Goal: Task Accomplishment & Management: Use online tool/utility

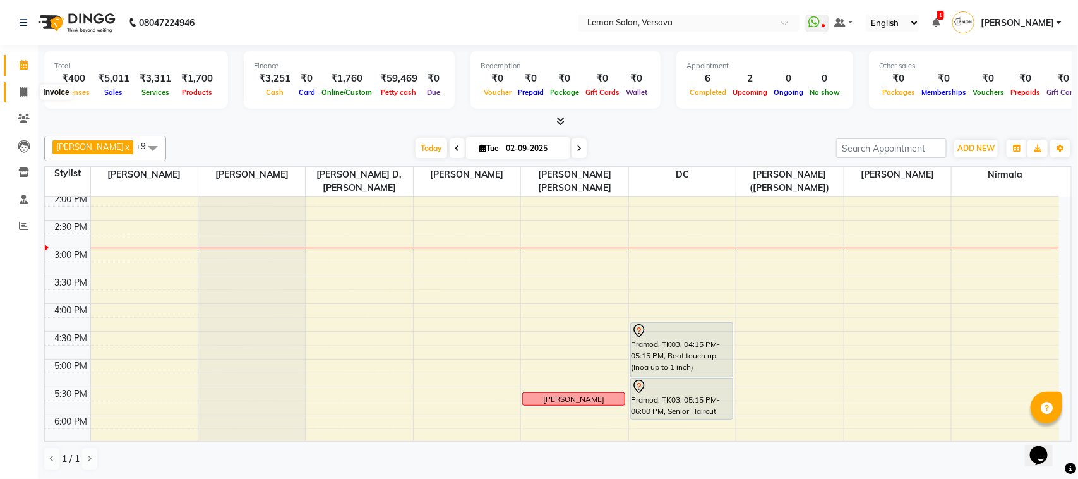
click at [20, 88] on icon at bounding box center [23, 91] width 7 height 9
select select "service"
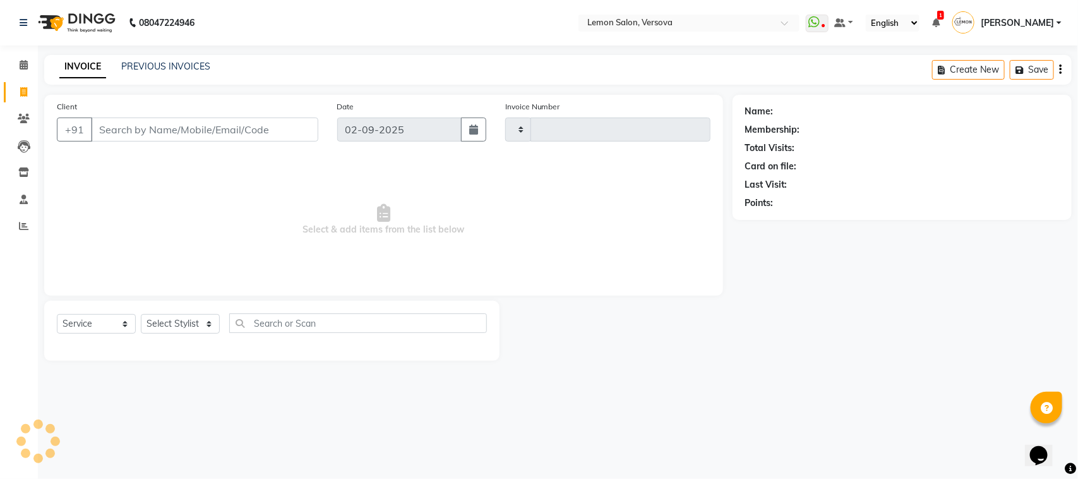
type input "2357"
select select "564"
click at [184, 327] on select "Select Stylist" at bounding box center [180, 324] width 79 height 20
click at [265, 127] on input "Client" at bounding box center [204, 129] width 227 height 24
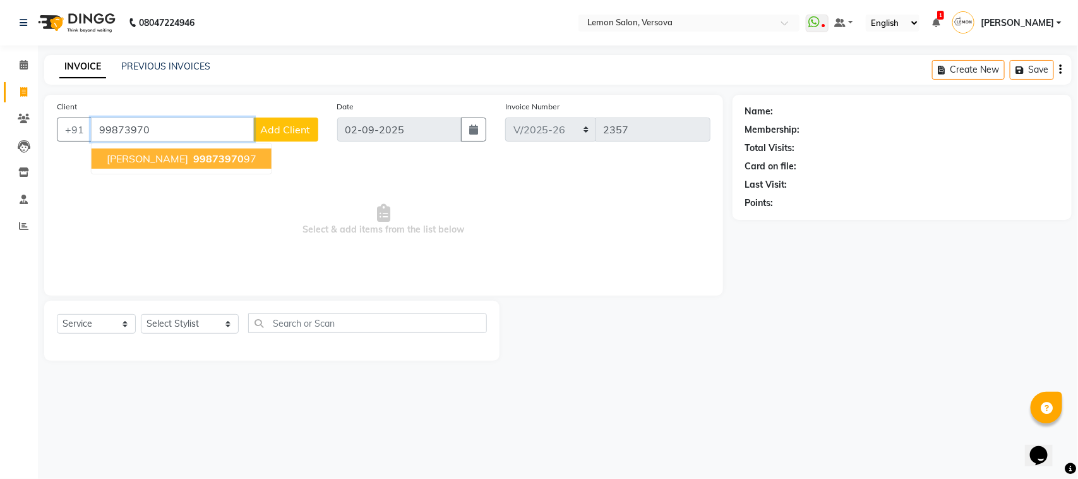
click at [256, 159] on ngb-highlight "99873970 97" at bounding box center [224, 158] width 66 height 13
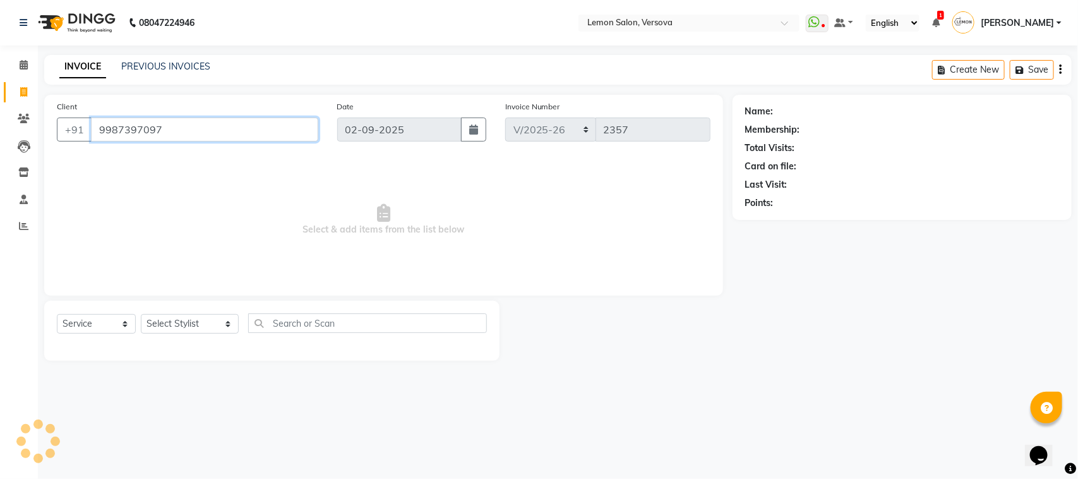
type input "9987397097"
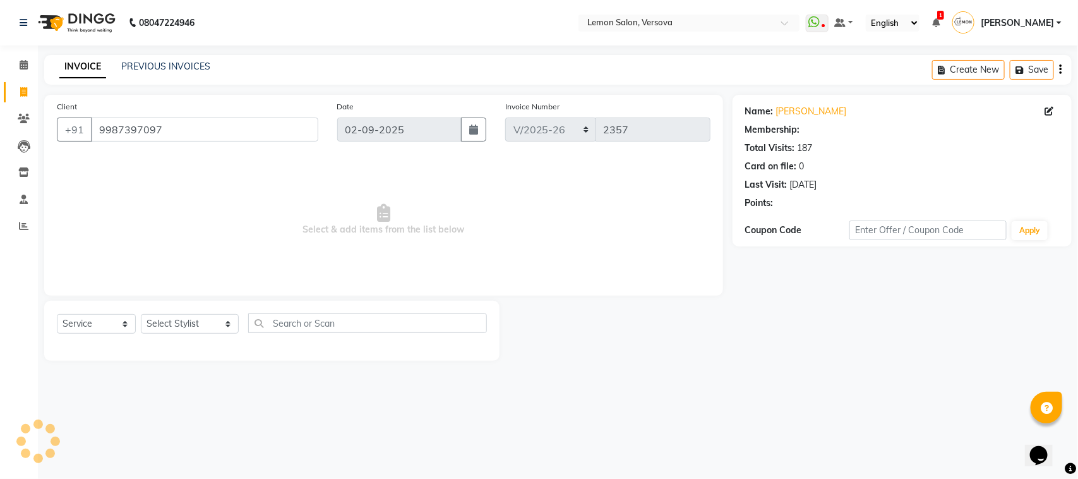
select select "1: Object"
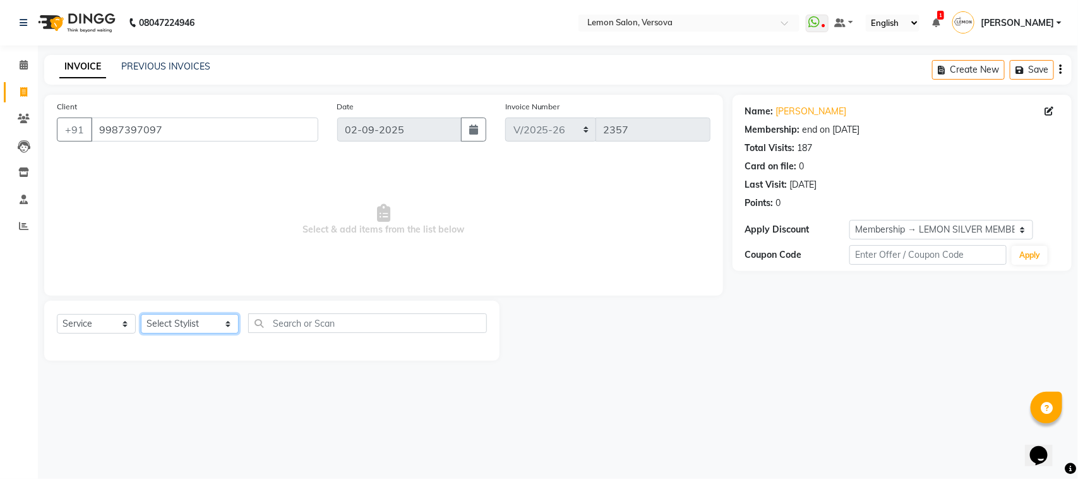
click at [199, 316] on select "Select Stylist Alim Shah Asif Salmani DC Gufran Salmani Margaret Marshak D,souz…" at bounding box center [190, 324] width 98 height 20
select select "82368"
click at [141, 314] on select "Select Stylist Alim Shah Asif Salmani DC Gufran Salmani Margaret Marshak D,souz…" at bounding box center [190, 324] width 98 height 20
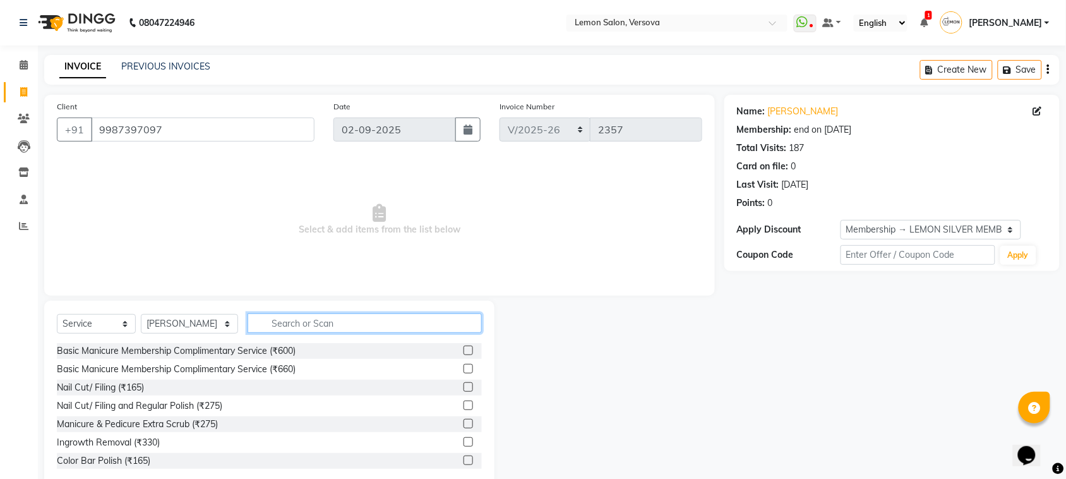
click at [311, 327] on input "text" at bounding box center [365, 323] width 234 height 20
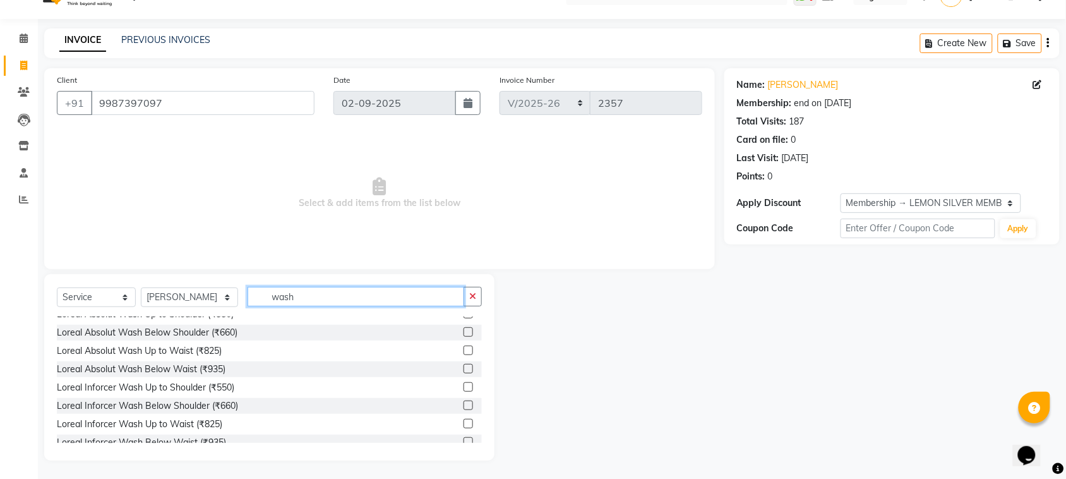
scroll to position [316, 0]
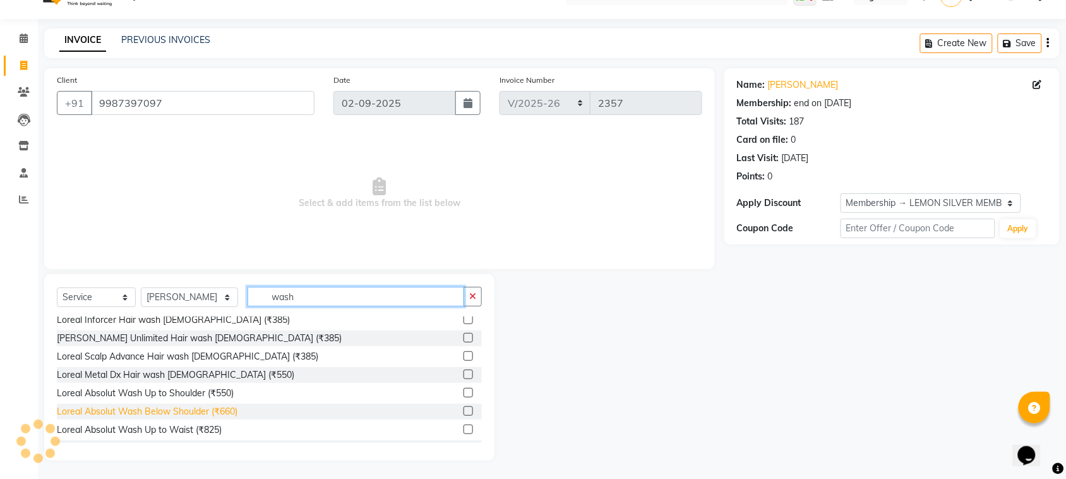
type input "wash"
click at [172, 405] on div "Loreal Absolut Wash Below Shoulder (₹660)" at bounding box center [147, 411] width 181 height 13
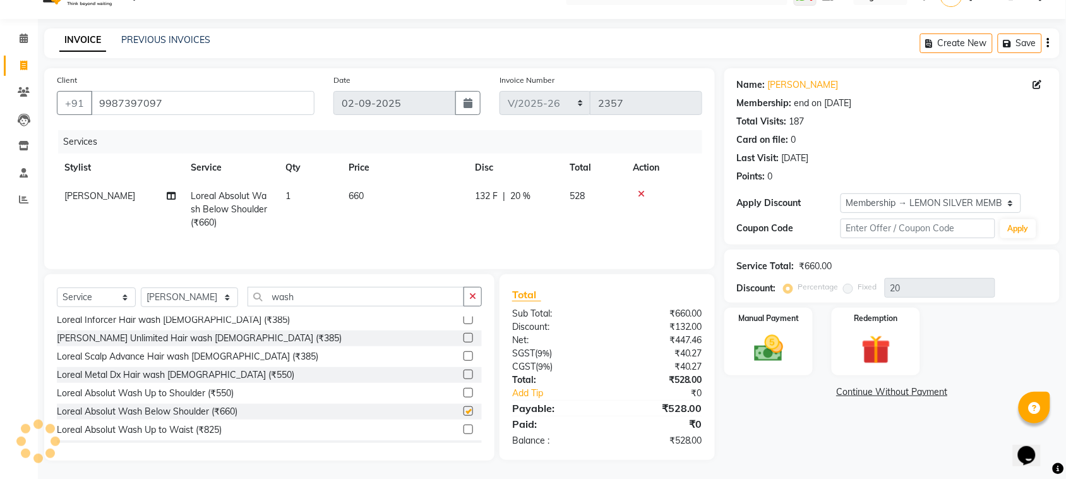
checkbox input "false"
click at [196, 300] on select "Select Stylist Alim Shah Asif Salmani DC Gufran Salmani Margaret Marshak D,souz…" at bounding box center [189, 297] width 97 height 20
select select "7410"
click at [141, 289] on select "Select Stylist Alim Shah Asif Salmani DC Gufran Salmani Margaret Marshak D,souz…" at bounding box center [189, 297] width 97 height 20
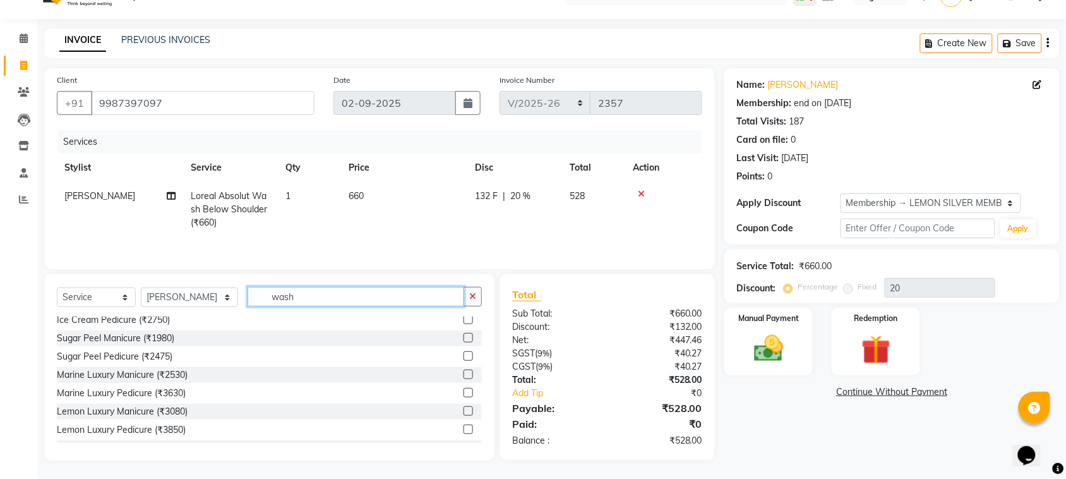
click at [292, 299] on input "wash" at bounding box center [356, 297] width 217 height 20
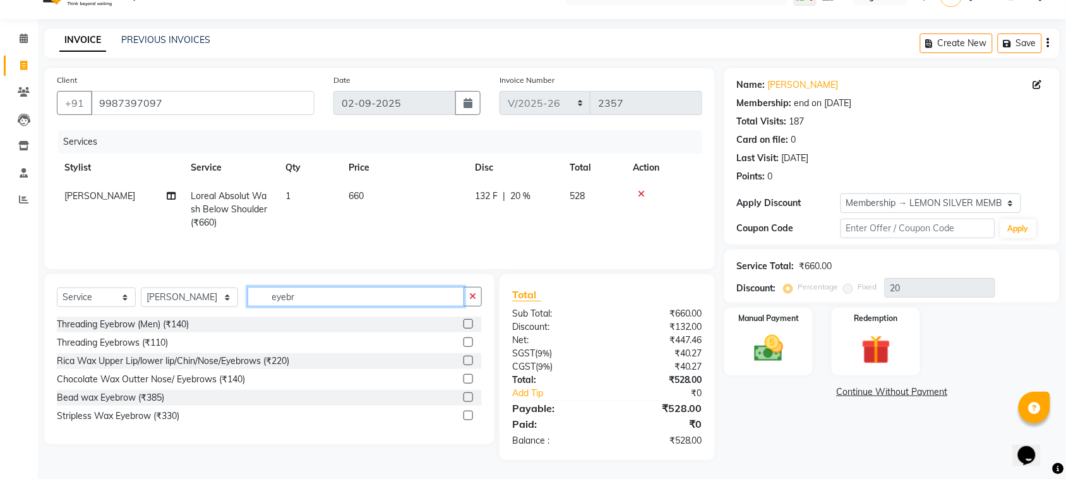
scroll to position [0, 0]
type input "eyebr"
click at [147, 341] on div "Threading Eyebrows (₹110)" at bounding box center [112, 342] width 111 height 13
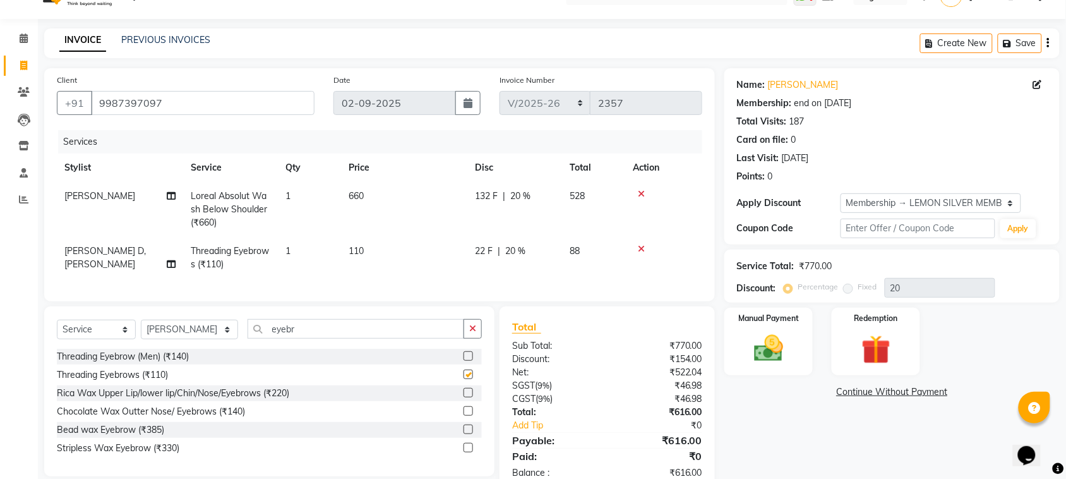
checkbox input "false"
click at [269, 335] on input "eyebr" at bounding box center [356, 329] width 217 height 20
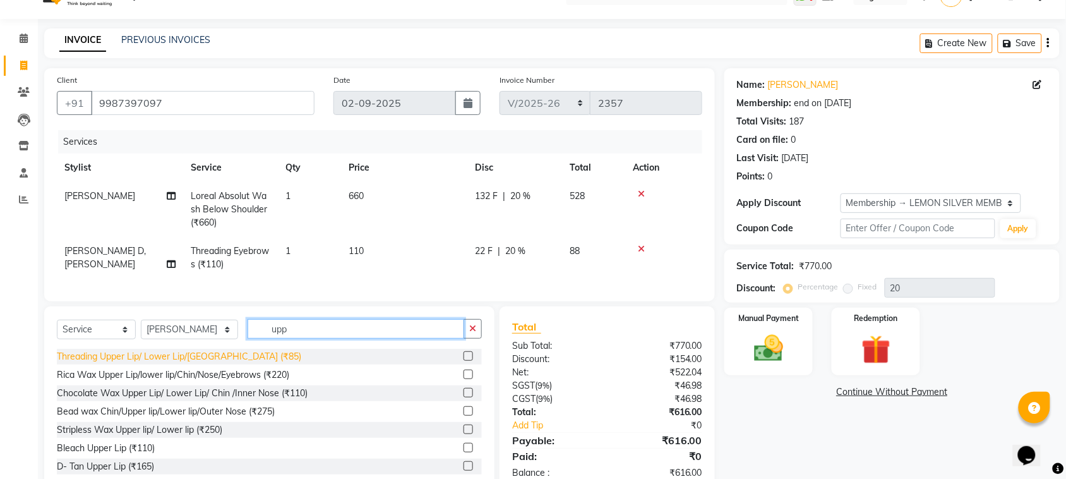
type input "upp"
click at [188, 363] on div "Threading Upper Lip/ Lower Lip/Chin (₹85)" at bounding box center [179, 356] width 244 height 13
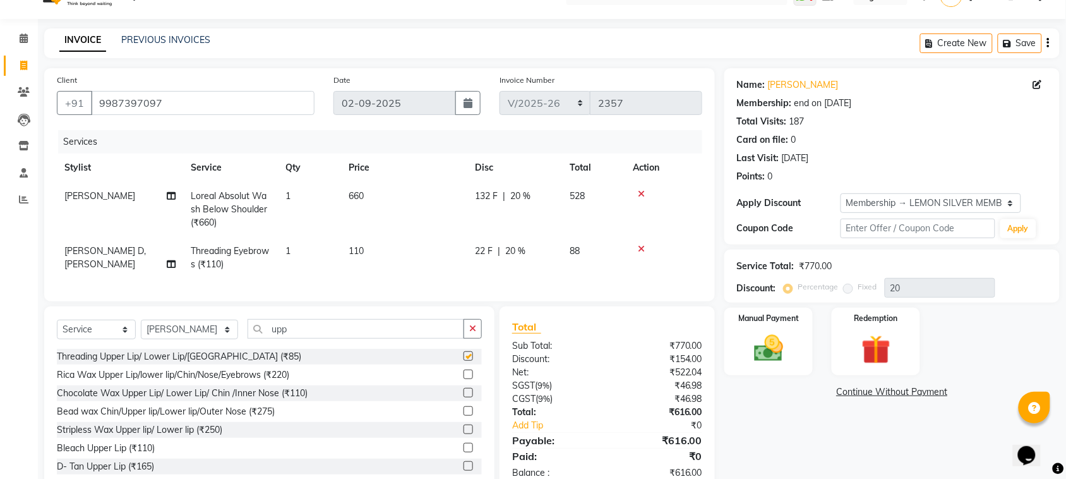
checkbox input "false"
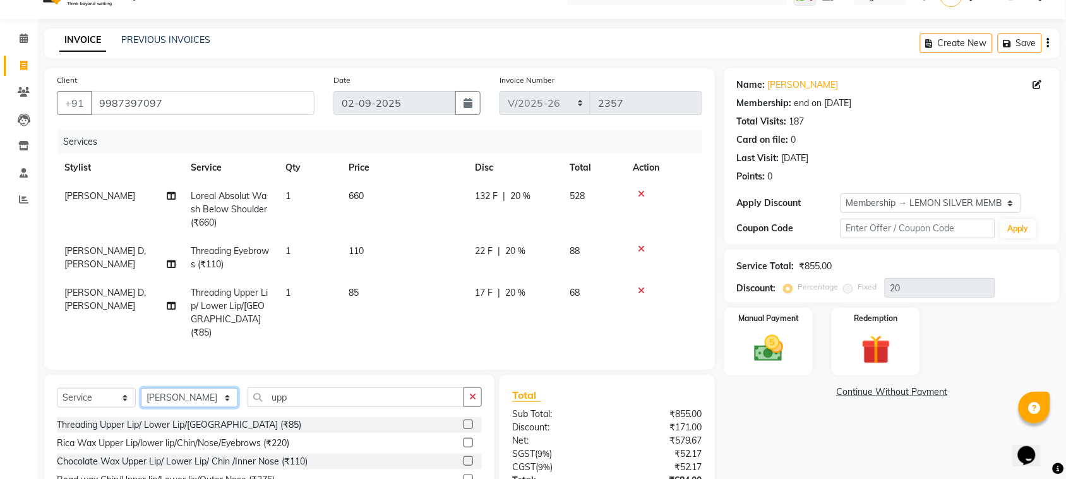
click at [190, 388] on select "Select Stylist Alim Shah Asif Salmani DC Gufran Salmani Margaret Marshak D,souz…" at bounding box center [189, 398] width 97 height 20
select select "7578"
click at [141, 388] on select "Select Stylist Alim Shah Asif Salmani DC Gufran Salmani Margaret Marshak D,souz…" at bounding box center [189, 398] width 97 height 20
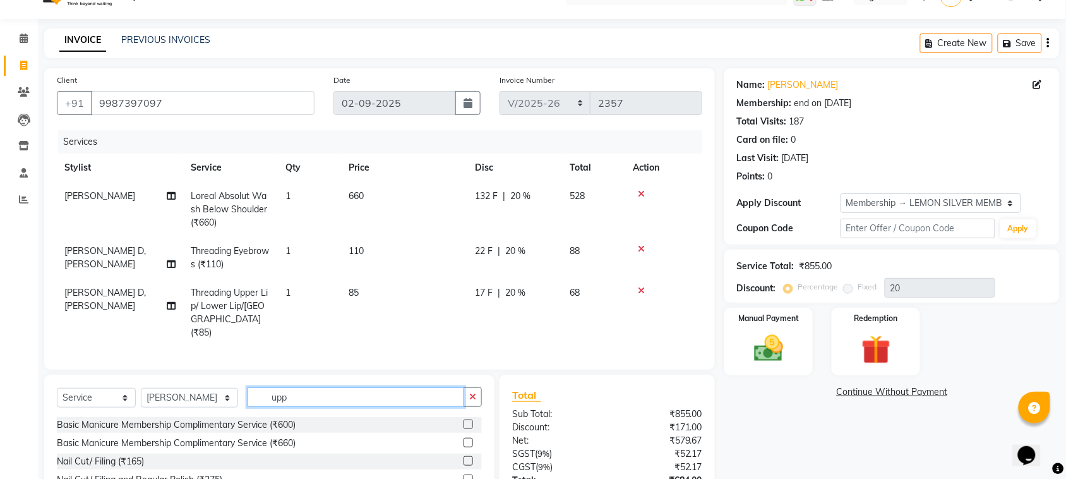
click at [288, 395] on input "upp" at bounding box center [356, 397] width 217 height 20
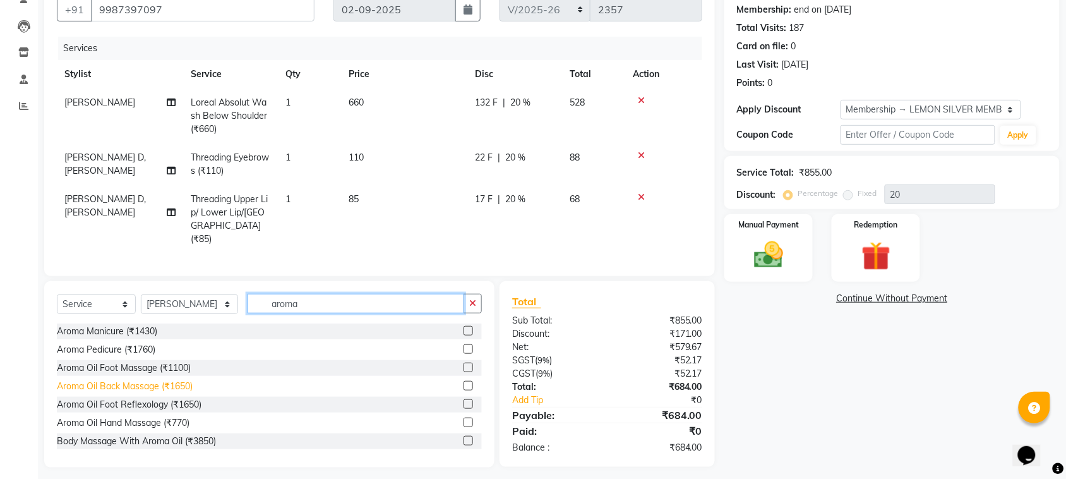
scroll to position [125, 0]
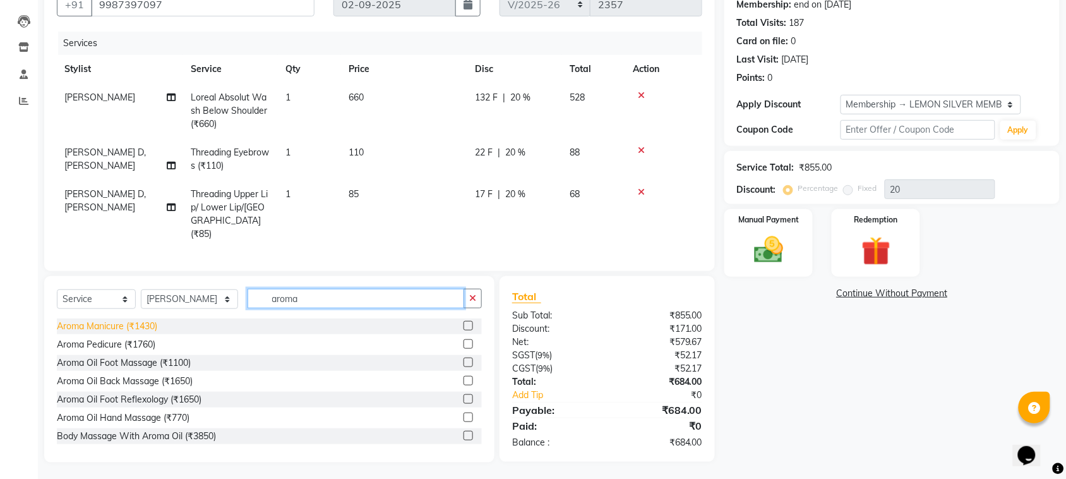
type input "aroma"
click at [140, 321] on div "Aroma Manicure (₹1430)" at bounding box center [107, 326] width 100 height 13
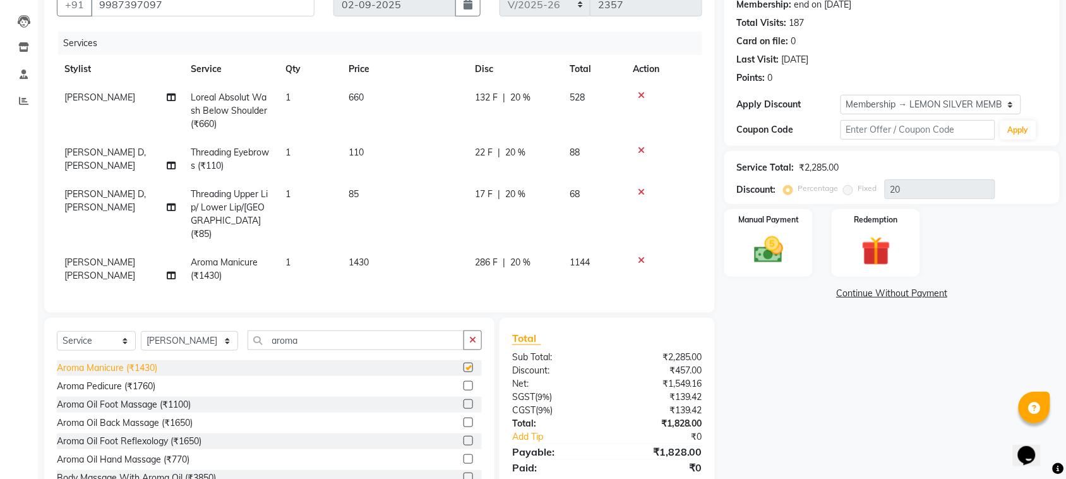
checkbox input "false"
click at [139, 387] on div "Aroma Pedicure (₹1760)" at bounding box center [106, 386] width 99 height 13
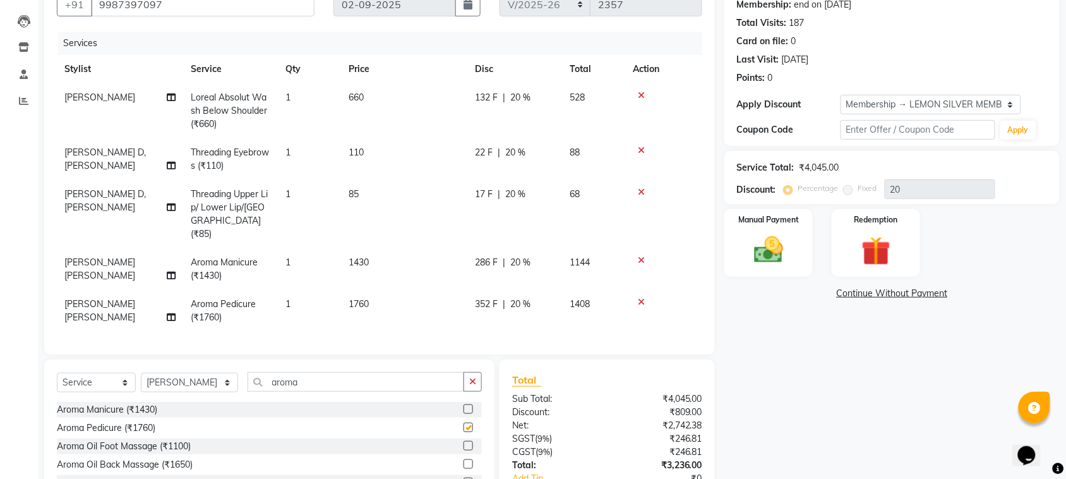
checkbox input "false"
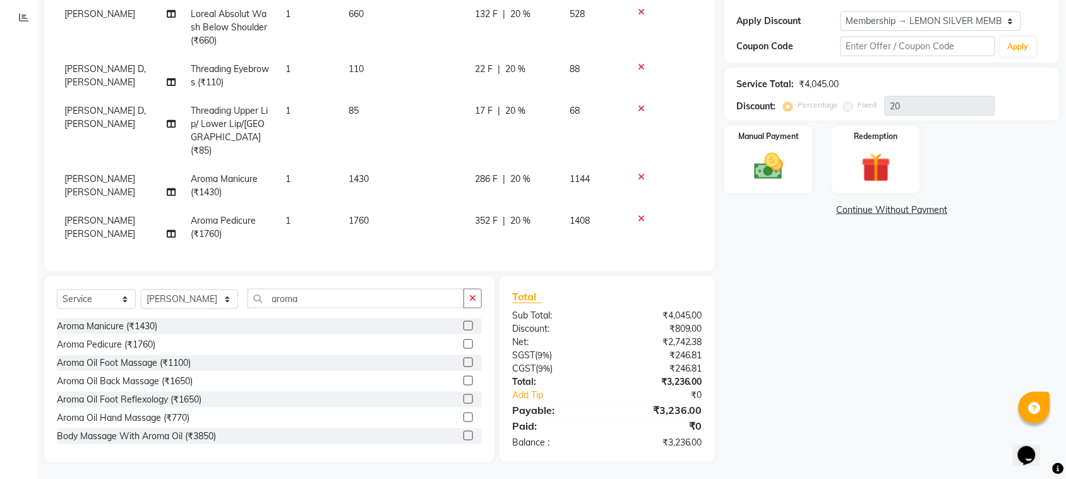
scroll to position [209, 0]
click at [731, 188] on div "Manual Payment" at bounding box center [769, 159] width 92 height 71
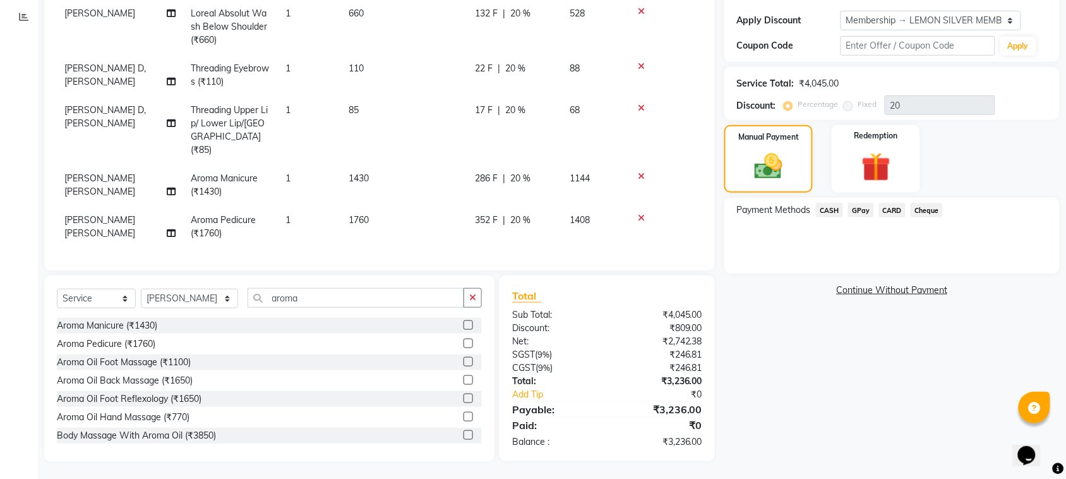
click at [857, 219] on div "GPay" at bounding box center [858, 211] width 31 height 17
click at [857, 216] on span "GPay" at bounding box center [861, 210] width 26 height 15
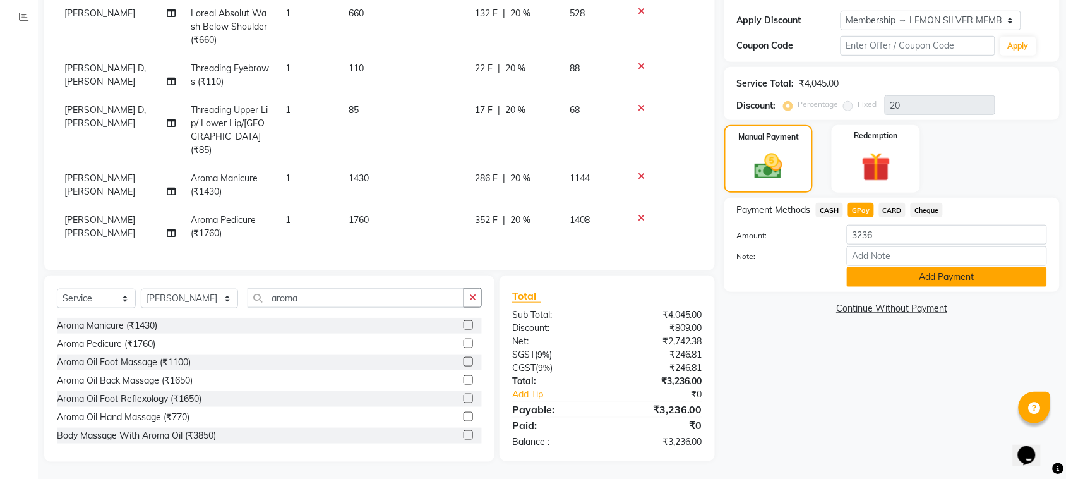
click at [872, 270] on button "Add Payment" at bounding box center [947, 277] width 200 height 20
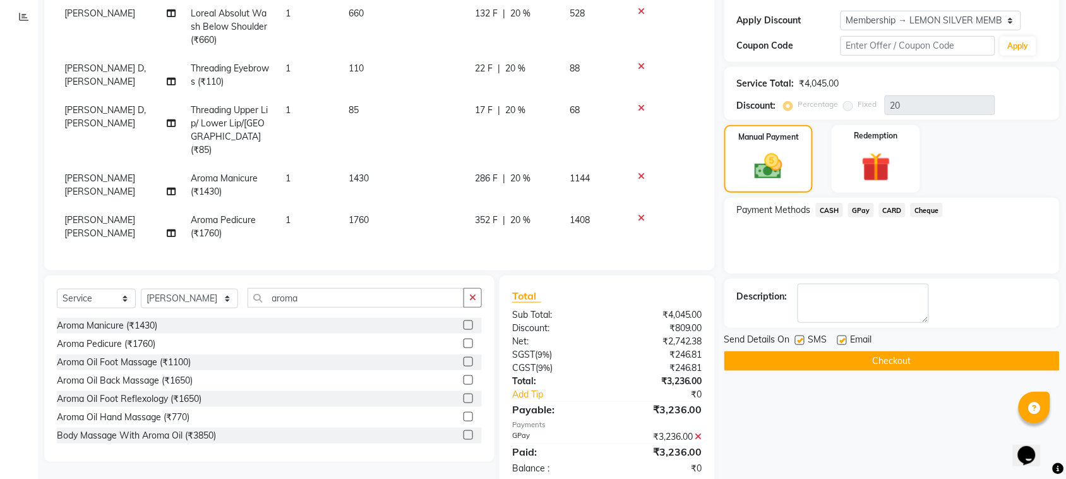
click at [860, 378] on div "Name: Manjeera Ganguly Membership: end on 22-04-2026 Total Visits: 187 Card on …" at bounding box center [896, 218] width 345 height 664
click at [855, 369] on button "Checkout" at bounding box center [891, 361] width 335 height 20
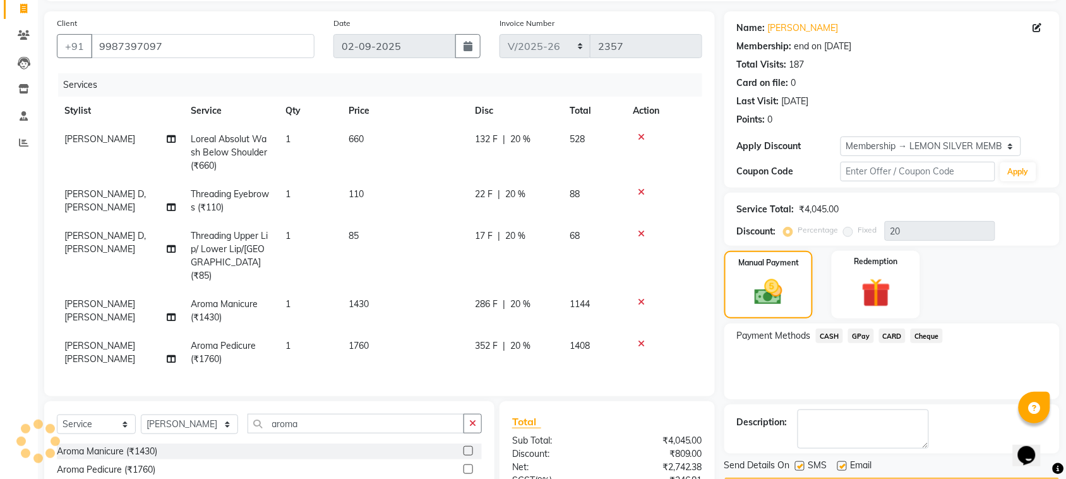
scroll to position [0, 0]
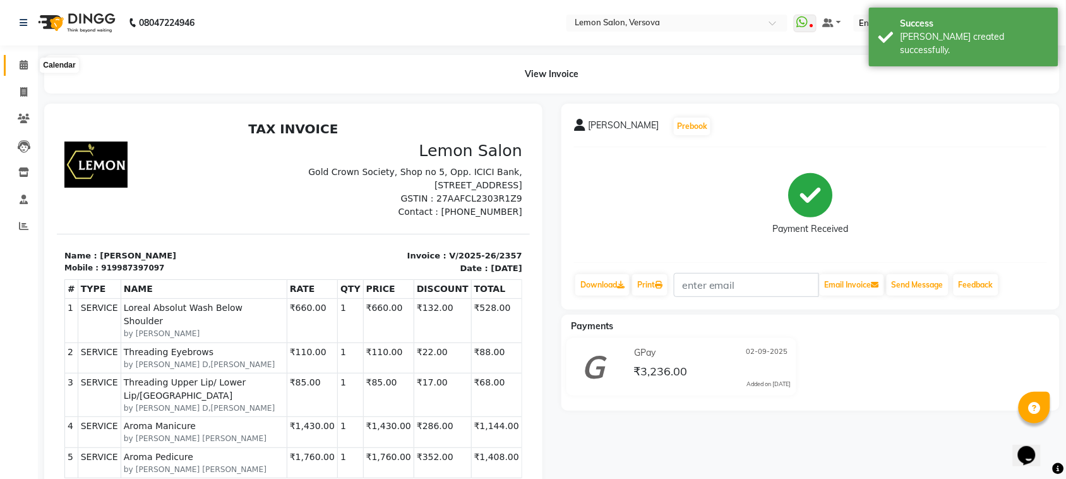
click at [26, 61] on icon at bounding box center [24, 64] width 8 height 9
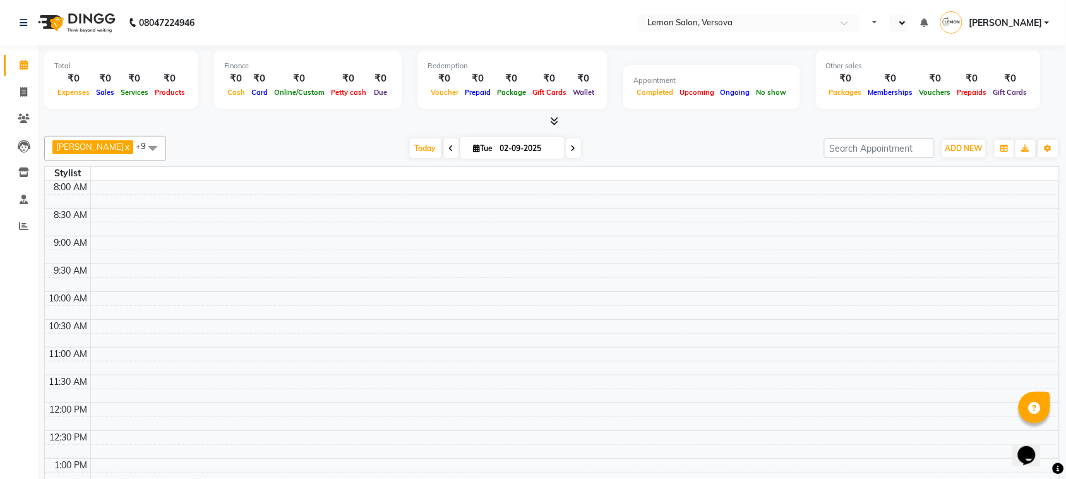
select select "en"
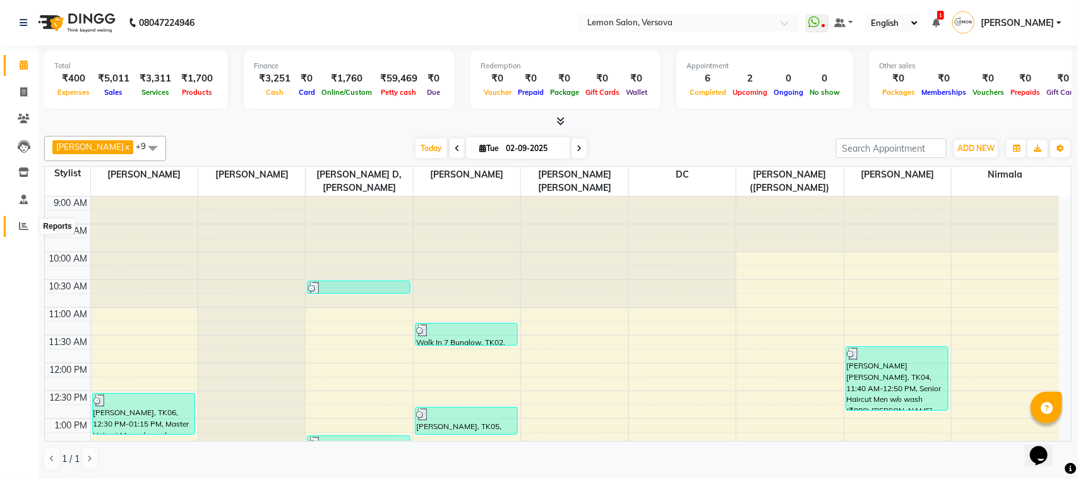
click at [20, 222] on icon at bounding box center [23, 225] width 9 height 9
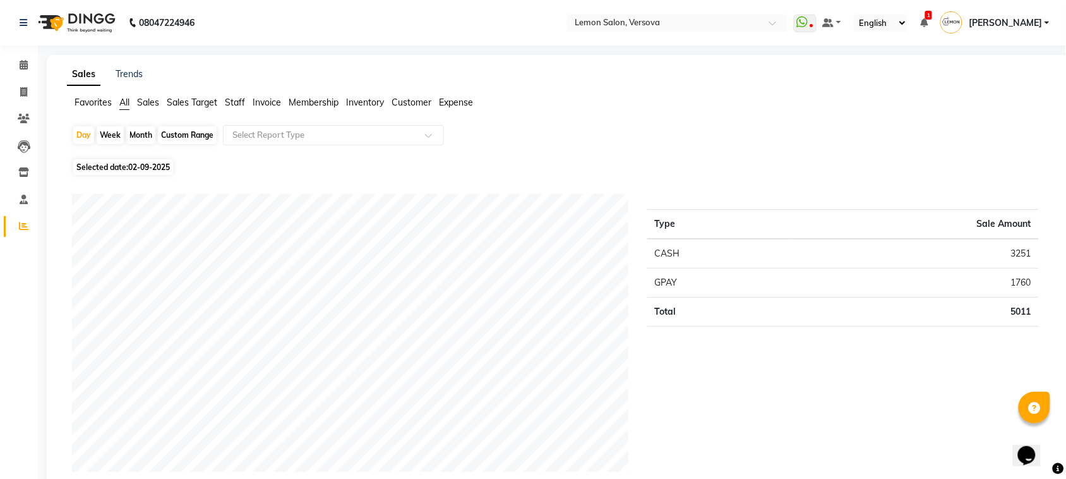
click at [4, 216] on link "Reports" at bounding box center [19, 226] width 30 height 21
click at [11, 175] on link "Inventory" at bounding box center [19, 172] width 30 height 21
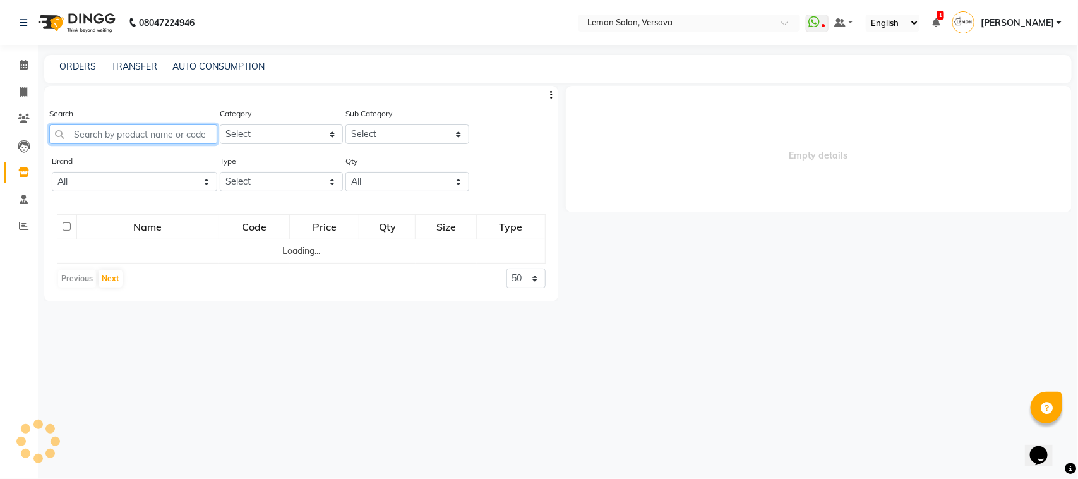
click at [149, 135] on input "text" at bounding box center [133, 134] width 168 height 20
select select
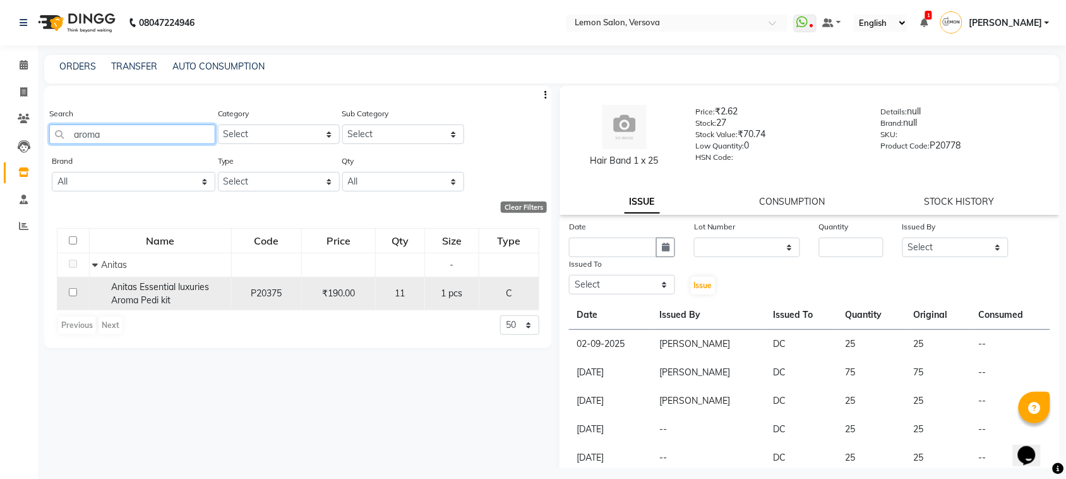
type input "aroma"
click at [144, 289] on span "Anitas Essential luxuries Aroma Pedi kit" at bounding box center [161, 293] width 98 height 25
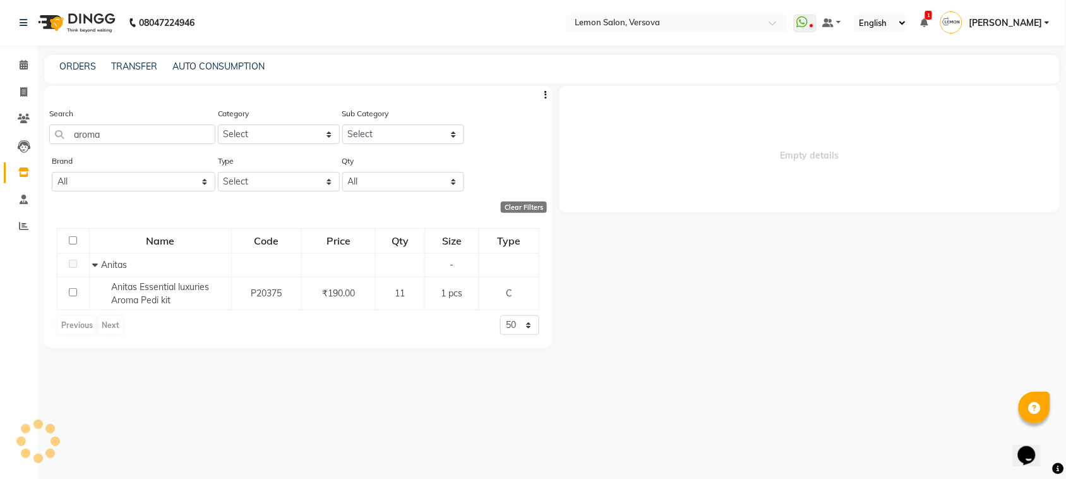
select select
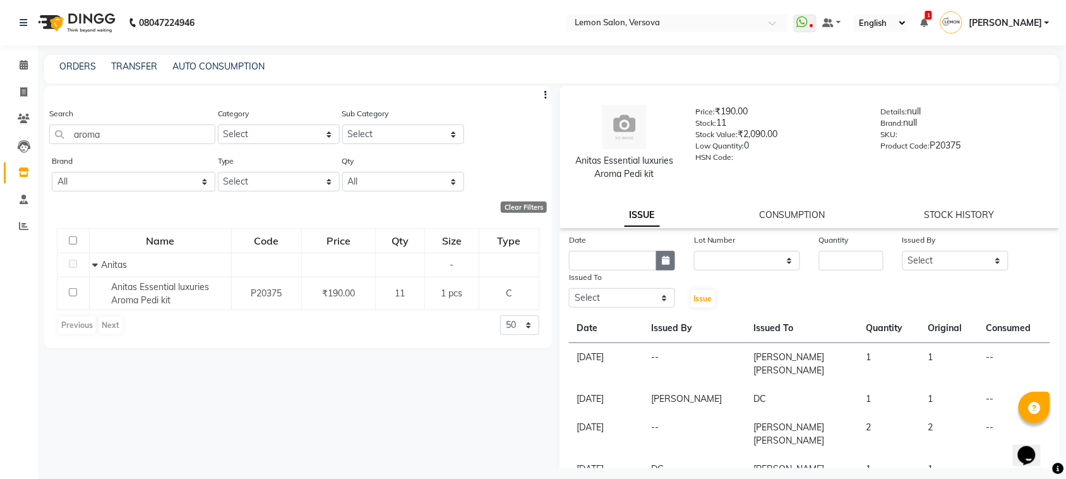
click at [667, 251] on button "button" at bounding box center [665, 261] width 19 height 20
select select "9"
select select "2025"
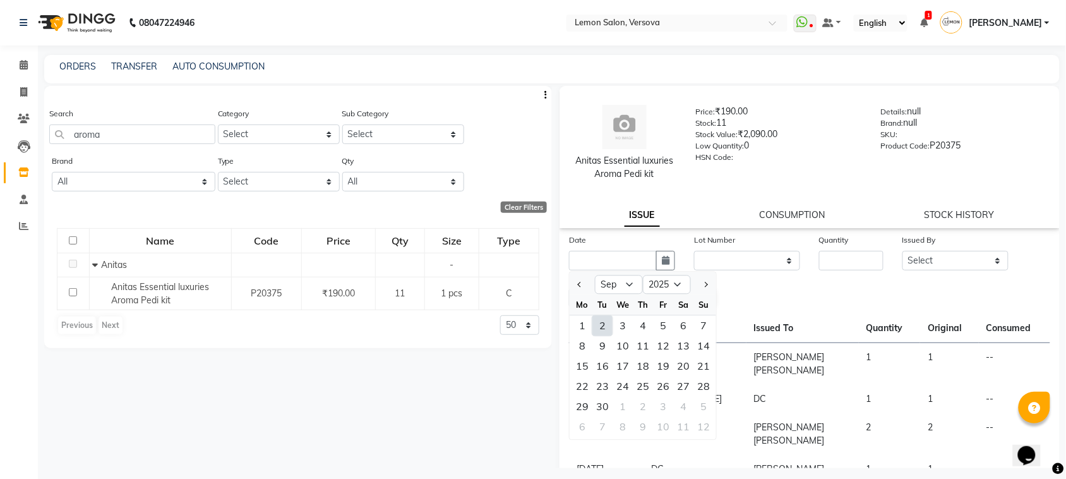
click at [599, 327] on div "2" at bounding box center [602, 326] width 20 height 20
type input "02-09-2025"
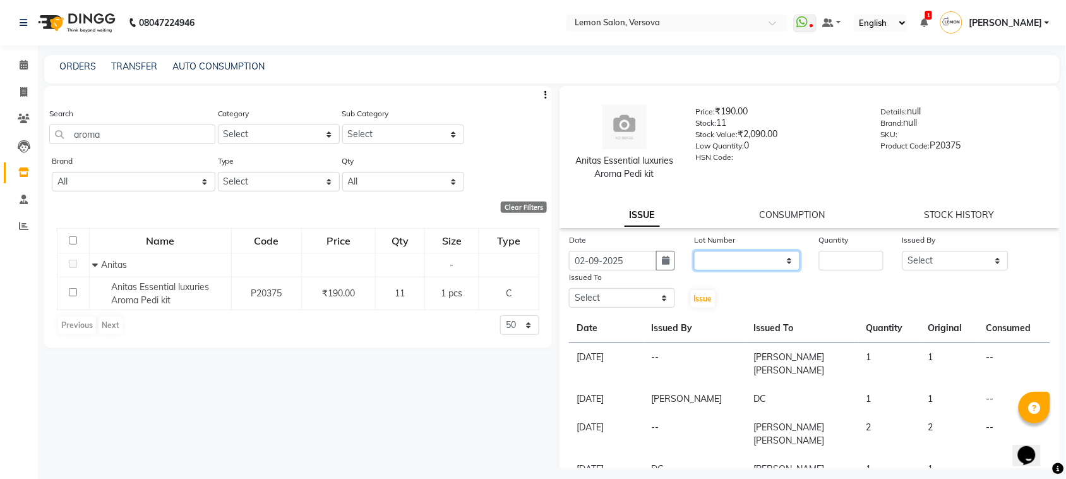
drag, startPoint x: 722, startPoint y: 254, endPoint x: 721, endPoint y: 269, distance: 15.2
click at [722, 254] on select "None" at bounding box center [747, 261] width 106 height 20
select select "0: null"
click at [694, 251] on select "None" at bounding box center [747, 261] width 106 height 20
click at [821, 254] on input "number" at bounding box center [851, 261] width 64 height 20
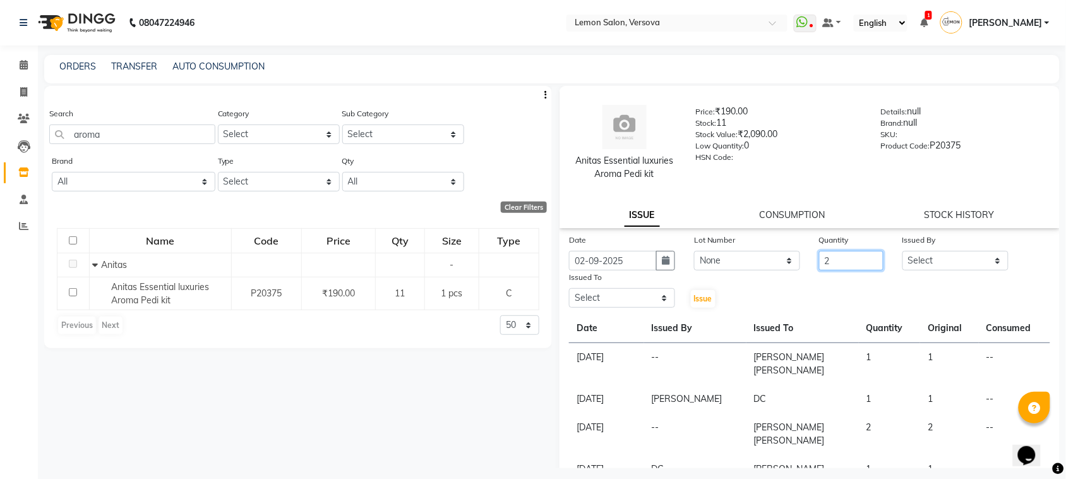
type input "2"
click at [937, 254] on select "Select Alim Shah Asif Salmani DC Gufran Salmani Margaret Marshak D,souza Milind…" at bounding box center [956, 261] width 106 height 20
select select "24464"
click at [903, 251] on select "Select Alim Shah Asif Salmani DC Gufran Salmani Margaret Marshak D,souza Milind…" at bounding box center [956, 261] width 106 height 20
drag, startPoint x: 652, startPoint y: 301, endPoint x: 639, endPoint y: 296, distance: 13.9
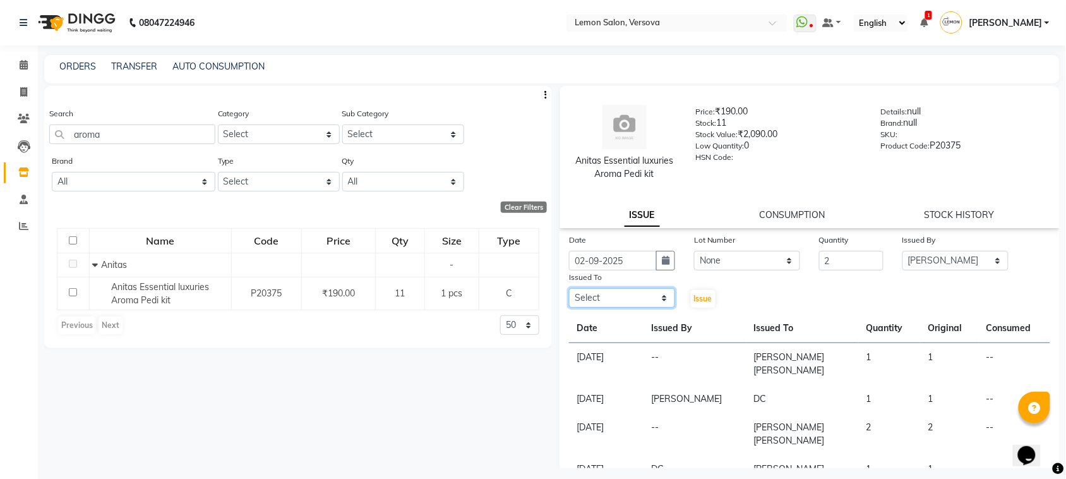
click at [652, 301] on select "Select Alim Shah Asif Salmani DC Gufran Salmani Margaret Marshak D,souza Milind…" at bounding box center [622, 298] width 106 height 20
select select "7886"
click at [569, 288] on select "Select Alim Shah Asif Salmani DC Gufran Salmani Margaret Marshak D,souza Milind…" at bounding box center [622, 298] width 106 height 20
click at [697, 296] on span "Issue" at bounding box center [703, 298] width 18 height 9
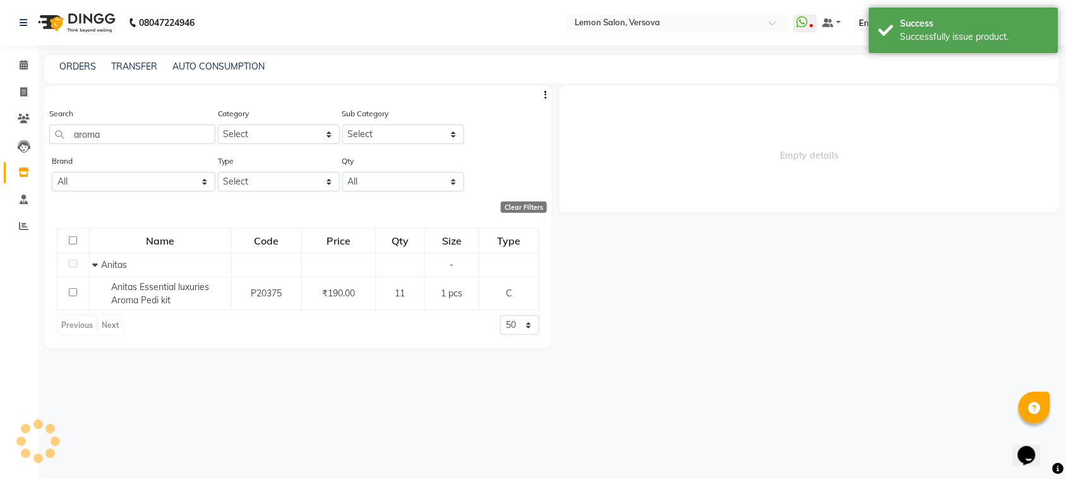
select select
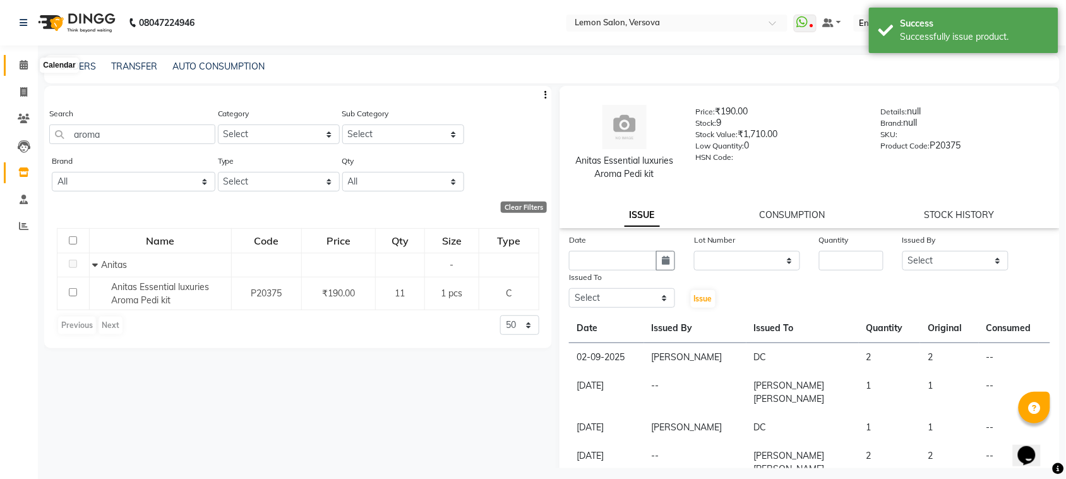
click at [16, 65] on span at bounding box center [24, 65] width 22 height 15
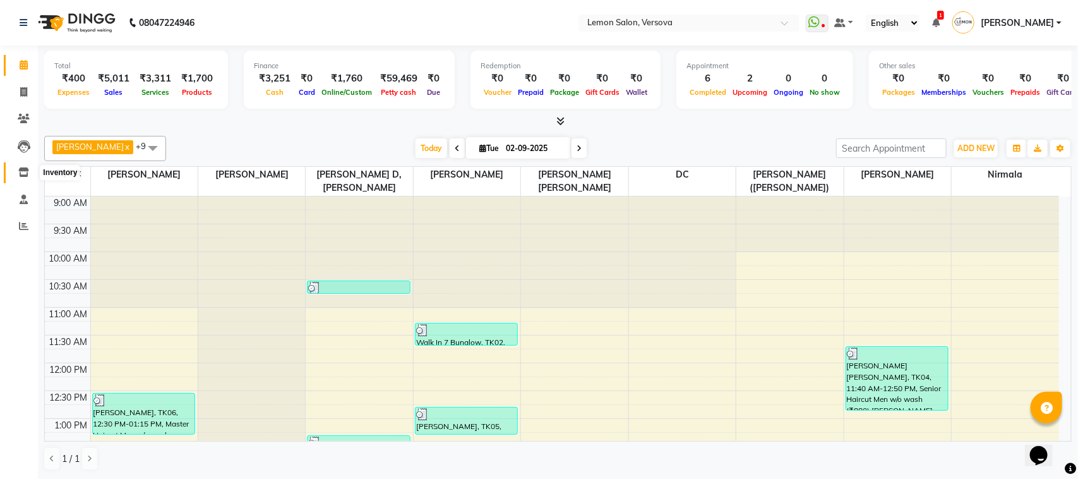
click at [23, 168] on icon at bounding box center [23, 171] width 11 height 9
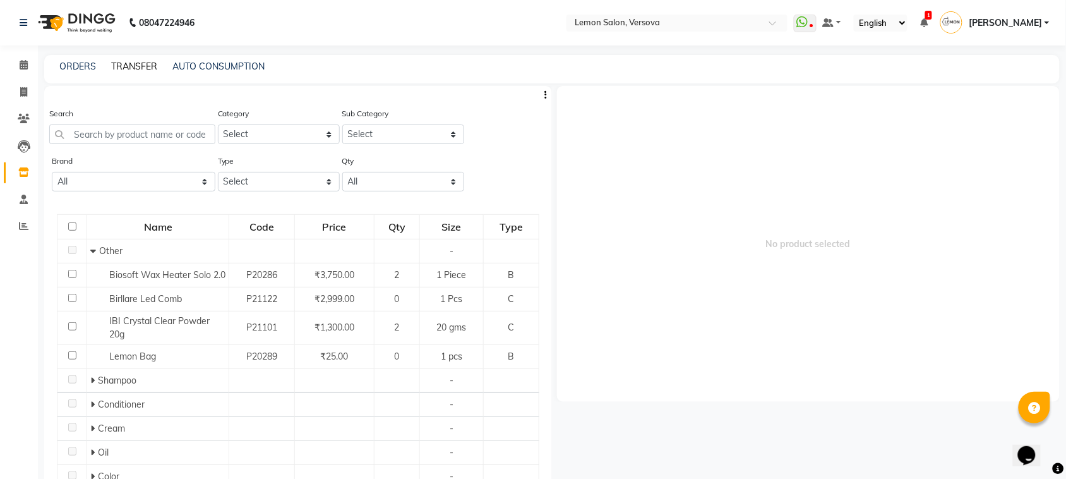
click at [125, 67] on link "TRANSFER" at bounding box center [134, 66] width 46 height 11
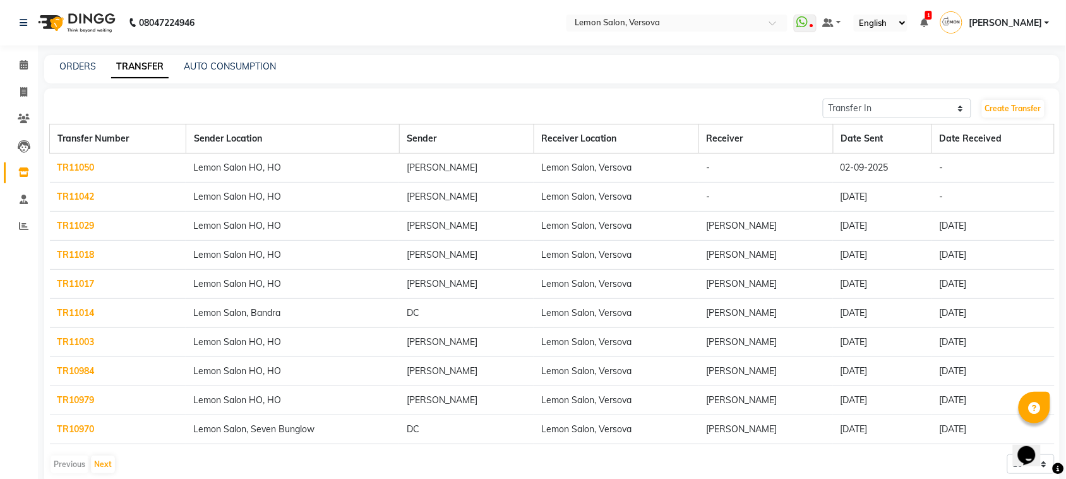
click at [85, 172] on link "TR11050" at bounding box center [75, 167] width 37 height 11
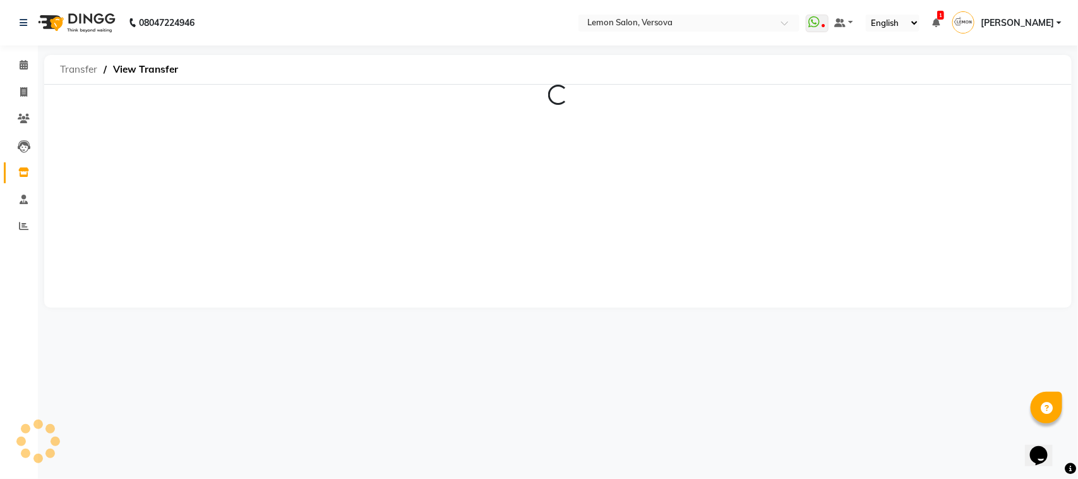
click at [80, 65] on span "Transfer" at bounding box center [79, 69] width 50 height 23
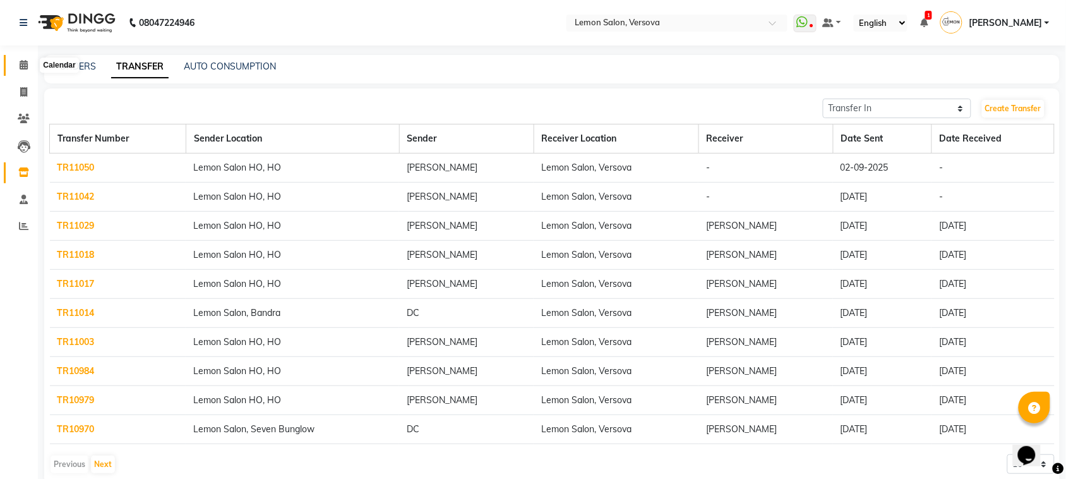
click at [17, 61] on span at bounding box center [24, 65] width 22 height 15
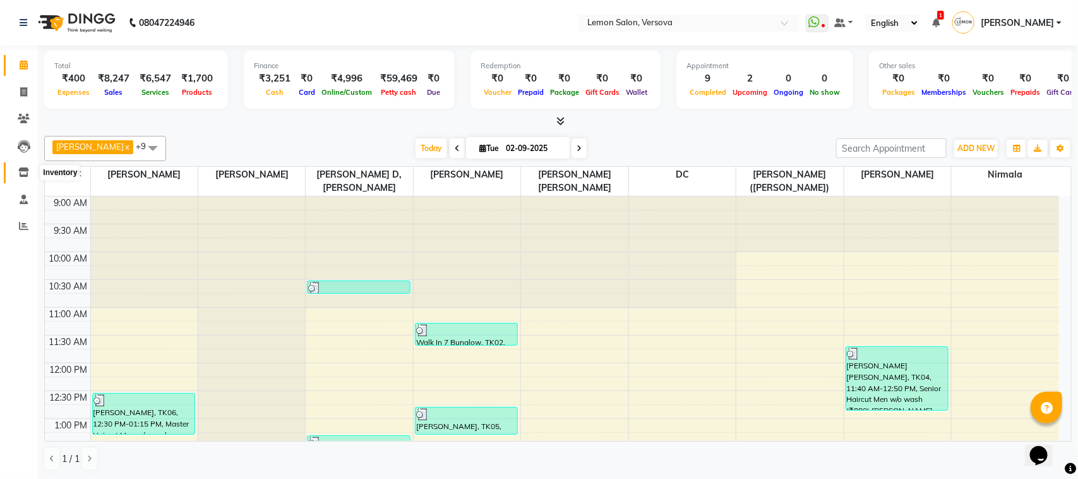
click at [23, 172] on icon at bounding box center [23, 171] width 11 height 9
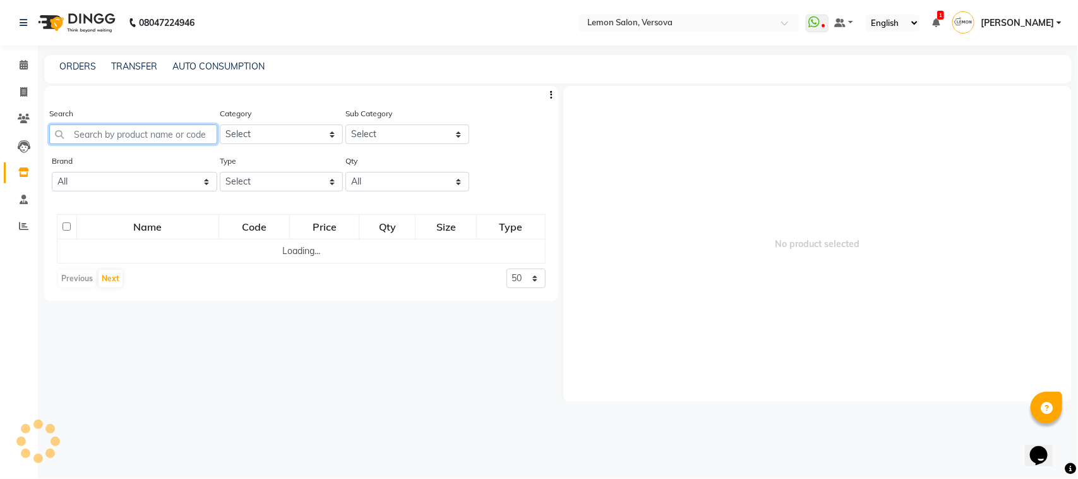
click at [131, 133] on input "text" at bounding box center [133, 134] width 168 height 20
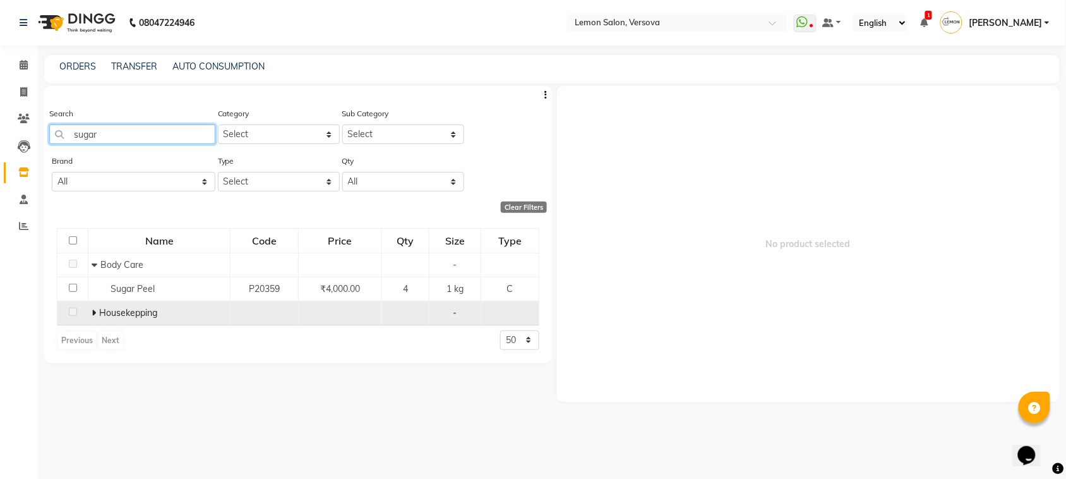
type input "sugar"
click at [92, 313] on icon at bounding box center [94, 312] width 4 height 9
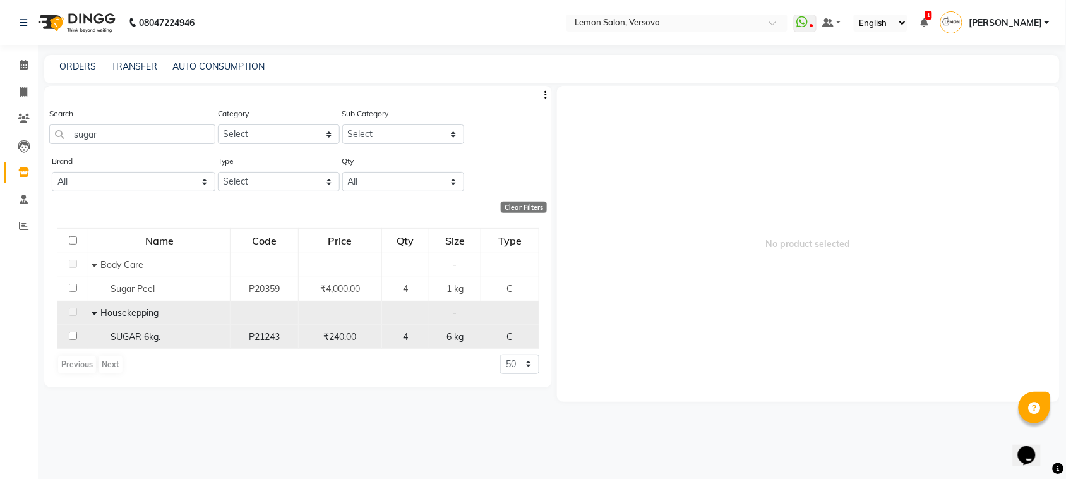
click at [106, 339] on div "SUGAR 6kg." at bounding box center [159, 336] width 135 height 13
select select
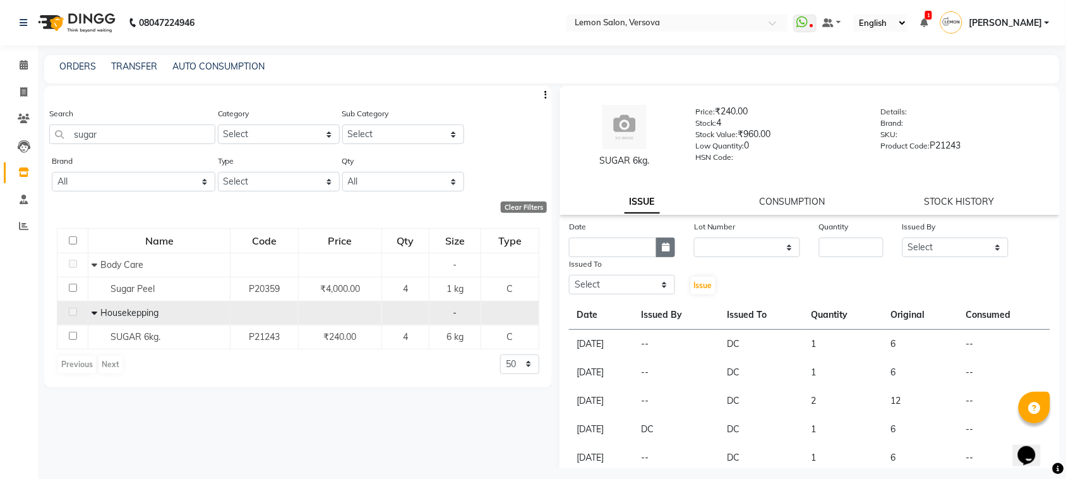
click at [657, 246] on button "button" at bounding box center [665, 247] width 19 height 20
select select "9"
select select "2025"
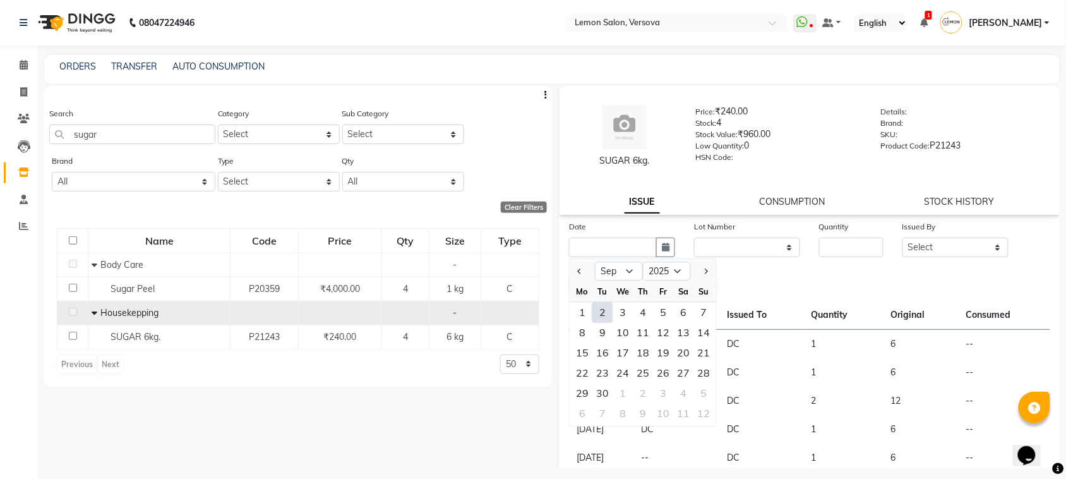
click at [600, 305] on div "2" at bounding box center [602, 313] width 20 height 20
type input "02-09-2025"
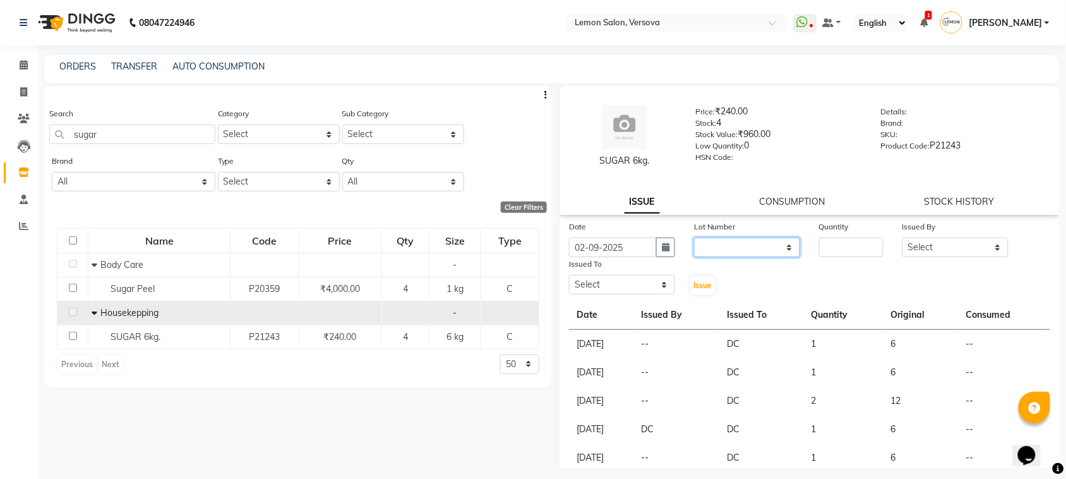
click at [752, 241] on select "None" at bounding box center [747, 247] width 106 height 20
select select "0: null"
click at [694, 237] on select "None" at bounding box center [747, 247] width 106 height 20
click at [849, 242] on input "number" at bounding box center [851, 247] width 64 height 20
type input "3"
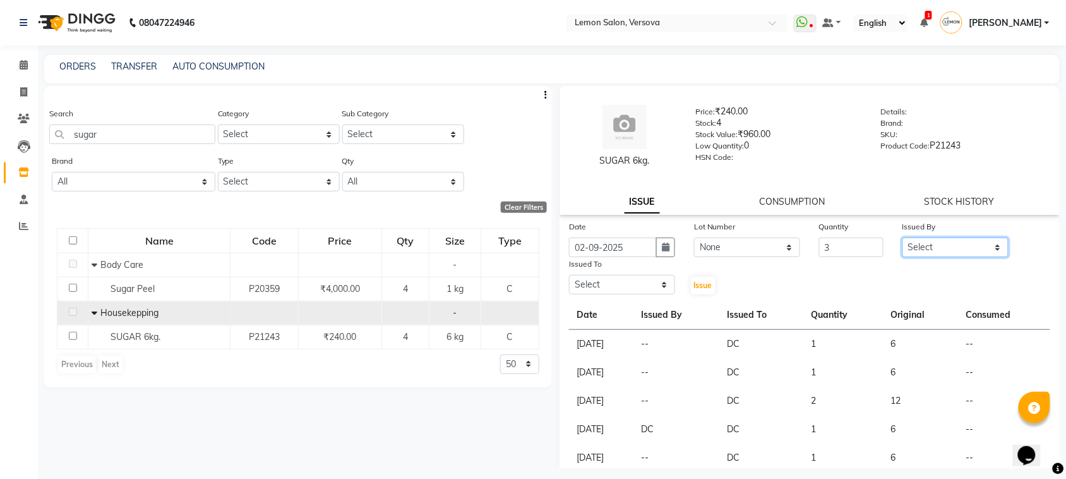
click at [930, 247] on select "Select Alim Shah Asif Salmani DC Gufran Salmani Margaret Marshak D,souza Milind…" at bounding box center [956, 247] width 106 height 20
select select "24464"
click at [903, 237] on select "Select Alim Shah Asif Salmani DC Gufran Salmani Margaret Marshak D,souza Milind…" at bounding box center [956, 247] width 106 height 20
click at [624, 289] on select "Select Alim Shah Asif Salmani DC Gufran Salmani Margaret Marshak D,souza Milind…" at bounding box center [622, 285] width 106 height 20
select select "7886"
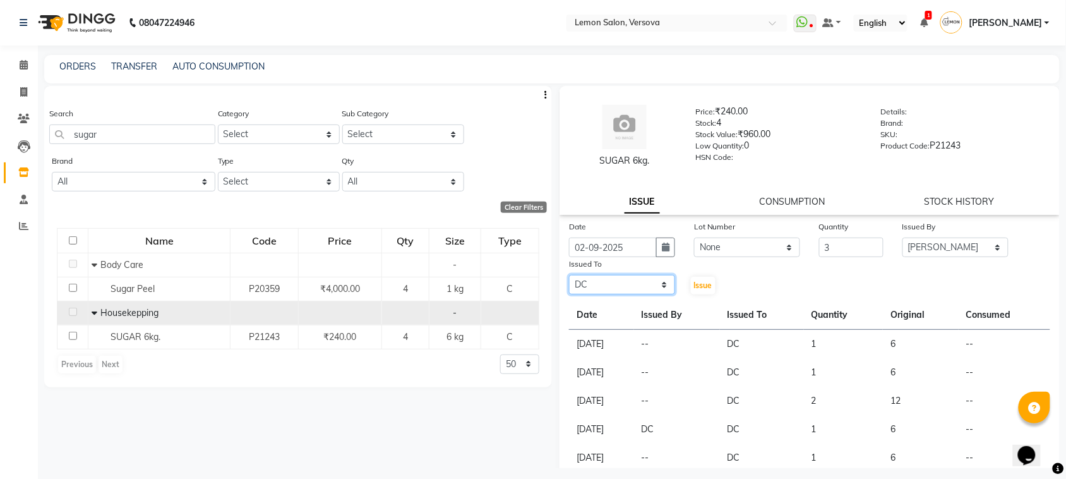
click at [569, 275] on select "Select Alim Shah Asif Salmani DC Gufran Salmani Margaret Marshak D,souza Milind…" at bounding box center [622, 285] width 106 height 20
click at [685, 279] on div "Issue" at bounding box center [706, 276] width 42 height 39
click at [712, 291] on div "Issue" at bounding box center [706, 276] width 42 height 39
click at [706, 287] on span "Issue" at bounding box center [703, 284] width 18 height 9
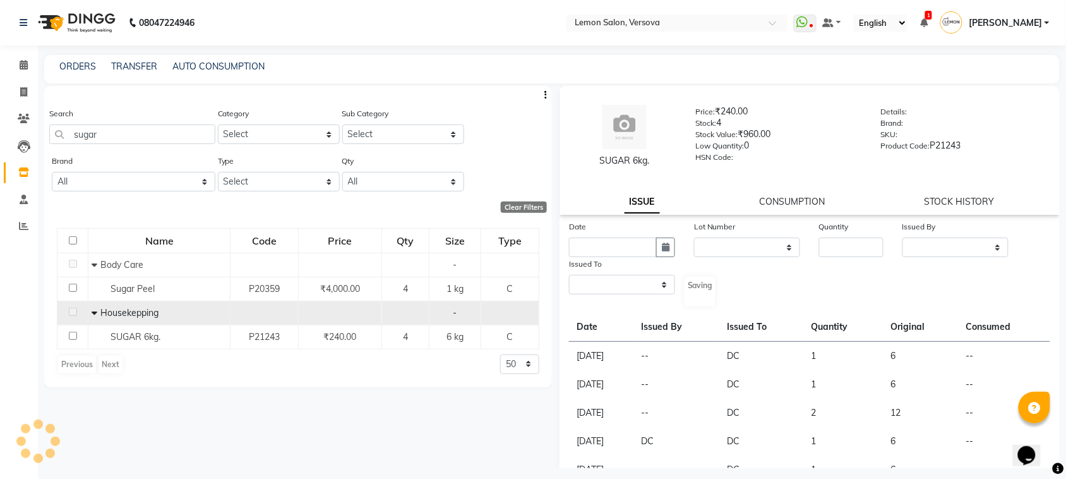
select select
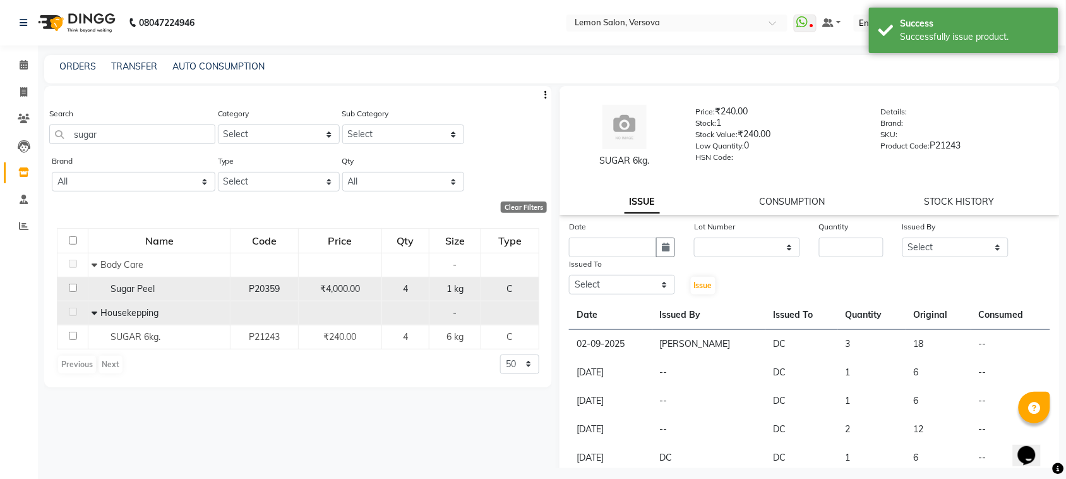
click at [172, 285] on div "Sugar Peel" at bounding box center [159, 288] width 135 height 13
select select
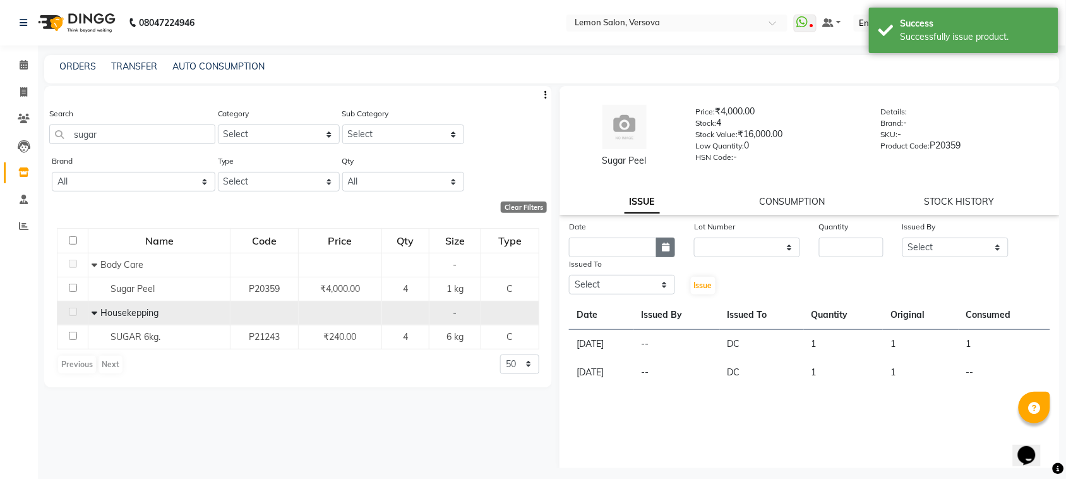
click at [657, 251] on button "button" at bounding box center [665, 247] width 19 height 20
select select "9"
select select "2025"
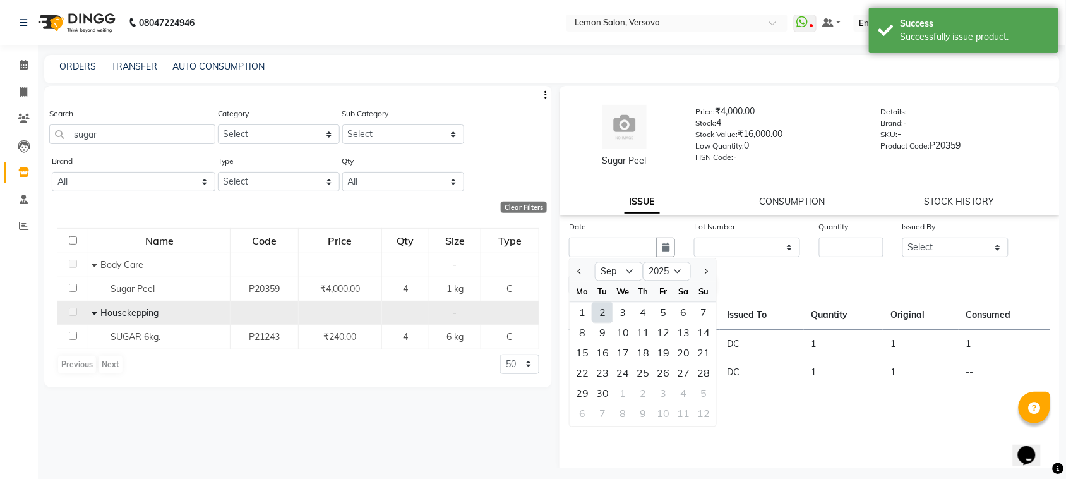
click at [611, 308] on div "2" at bounding box center [602, 313] width 20 height 20
type input "02-09-2025"
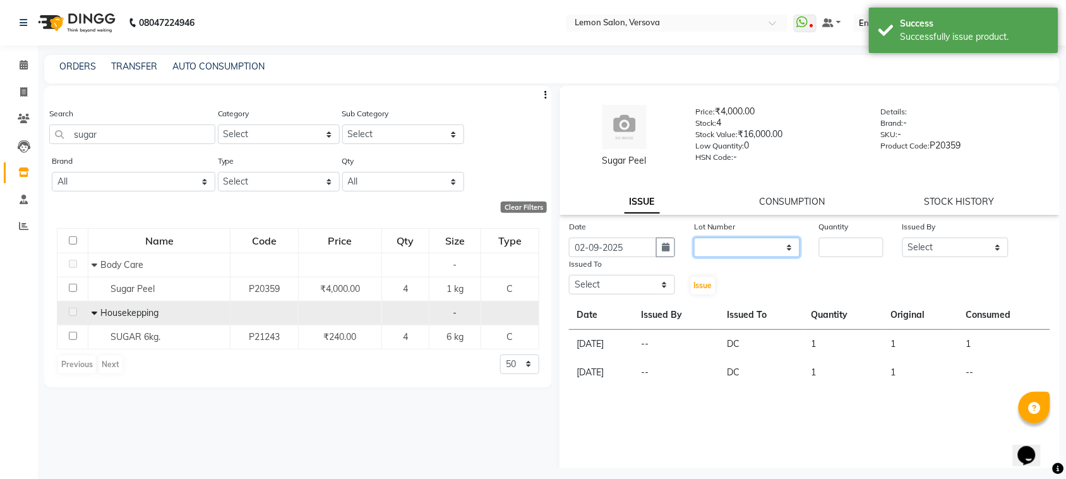
click at [756, 249] on select "None" at bounding box center [747, 247] width 106 height 20
select select "0: null"
click at [694, 237] on select "None" at bounding box center [747, 247] width 106 height 20
click at [825, 239] on input "number" at bounding box center [851, 247] width 64 height 20
type input "3"
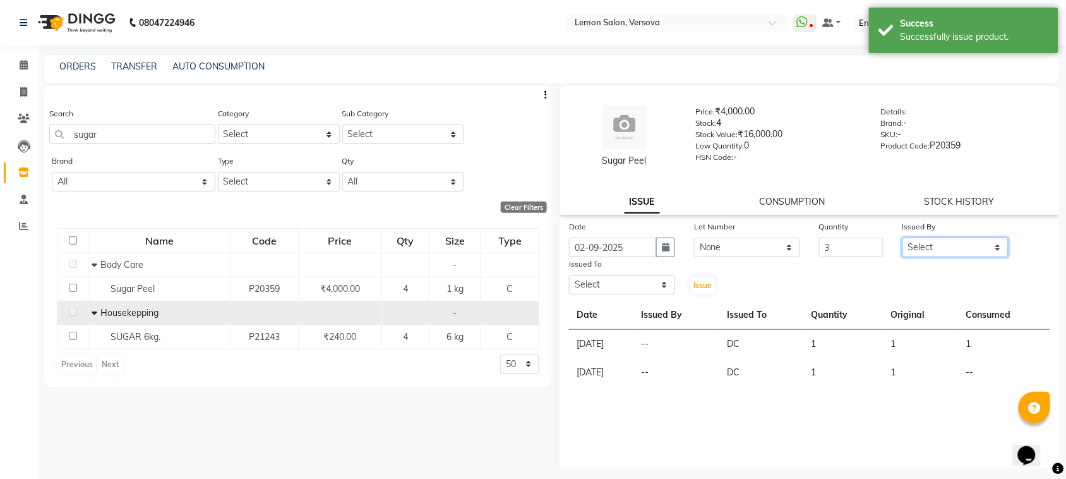
click at [936, 244] on select "Select Alim Shah Asif Salmani DC Gufran Salmani Margaret Marshak D,souza Milind…" at bounding box center [956, 247] width 106 height 20
select select "24464"
click at [903, 237] on select "Select Alim Shah Asif Salmani DC Gufran Salmani Margaret Marshak D,souza Milind…" at bounding box center [956, 247] width 106 height 20
click at [642, 278] on select "Select Alim Shah Asif Salmani DC Gufran Salmani Margaret Marshak D,souza Milind…" at bounding box center [622, 285] width 106 height 20
select select "7886"
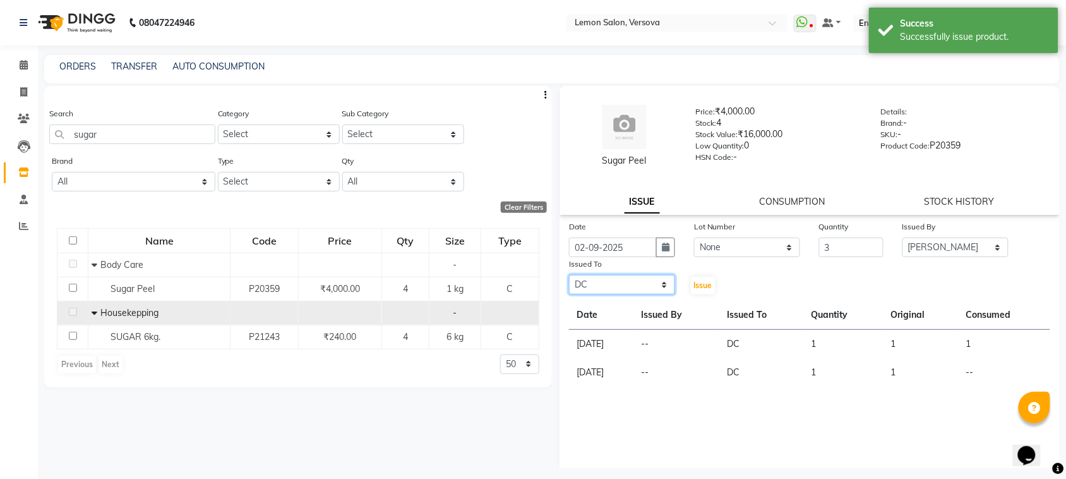
click at [569, 275] on select "Select Alim Shah Asif Salmani DC Gufran Salmani Margaret Marshak D,souza Milind…" at bounding box center [622, 285] width 106 height 20
click at [699, 280] on span "Issue" at bounding box center [703, 284] width 18 height 9
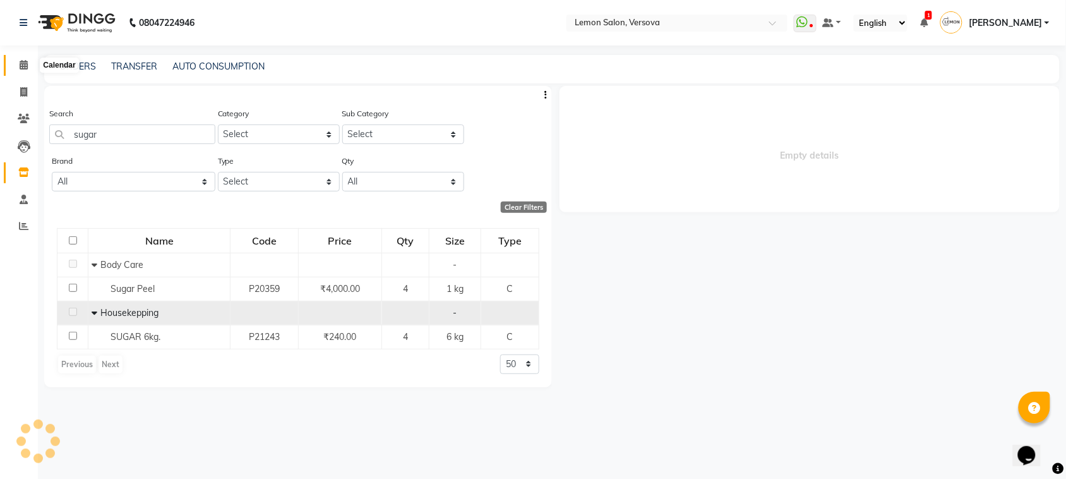
click at [27, 68] on icon at bounding box center [24, 64] width 8 height 9
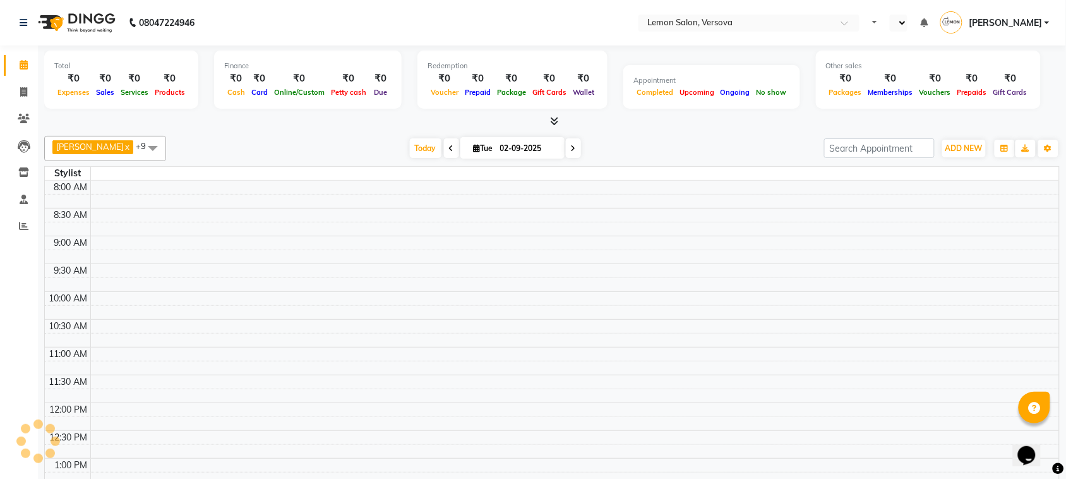
select select "en"
